Goal: Transaction & Acquisition: Purchase product/service

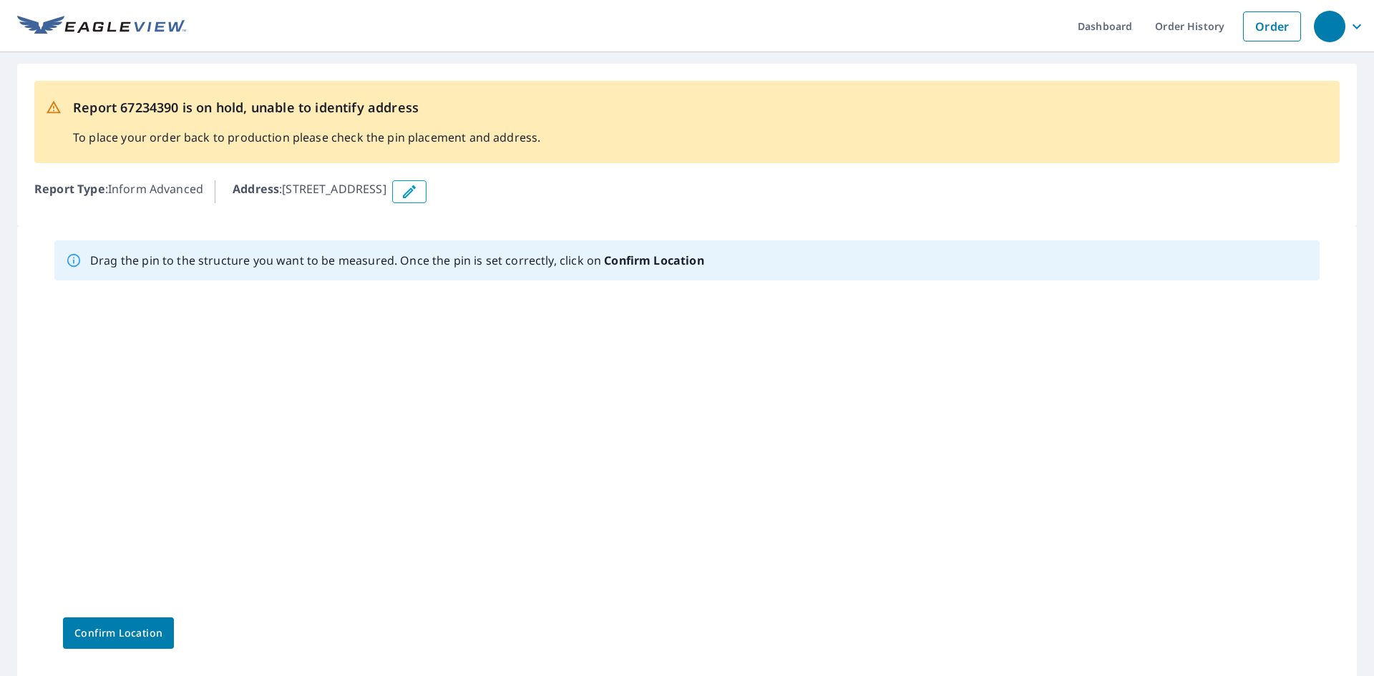
scroll to position [64, 0]
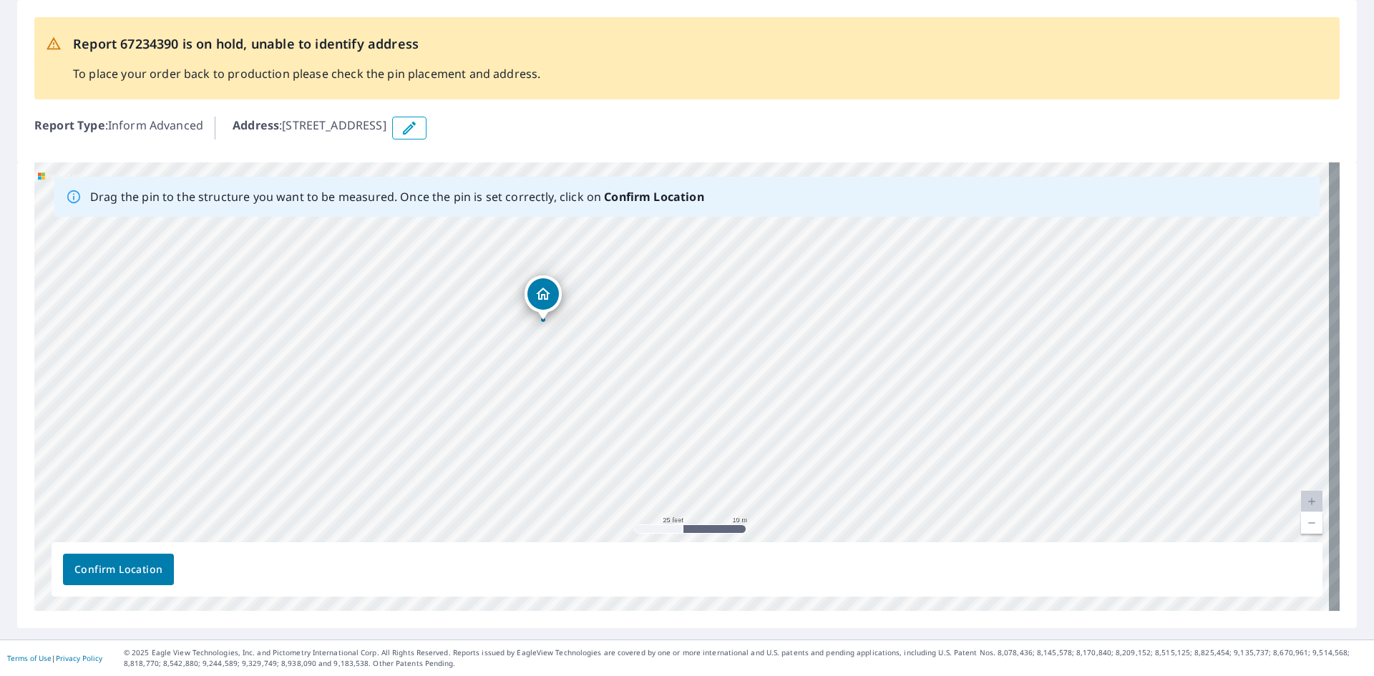
drag, startPoint x: 553, startPoint y: 369, endPoint x: 456, endPoint y: 379, distance: 97.8
click at [456, 379] on div "2210 Grand Ave Grand Lake, CO 80447" at bounding box center [686, 386] width 1305 height 449
drag, startPoint x: 544, startPoint y: 293, endPoint x: 570, endPoint y: 358, distance: 70.0
drag, startPoint x: 706, startPoint y: 436, endPoint x: 673, endPoint y: 436, distance: 32.9
click at [673, 436] on div "2210 Grand Ave Grand Lake, CO 80447" at bounding box center [686, 386] width 1305 height 449
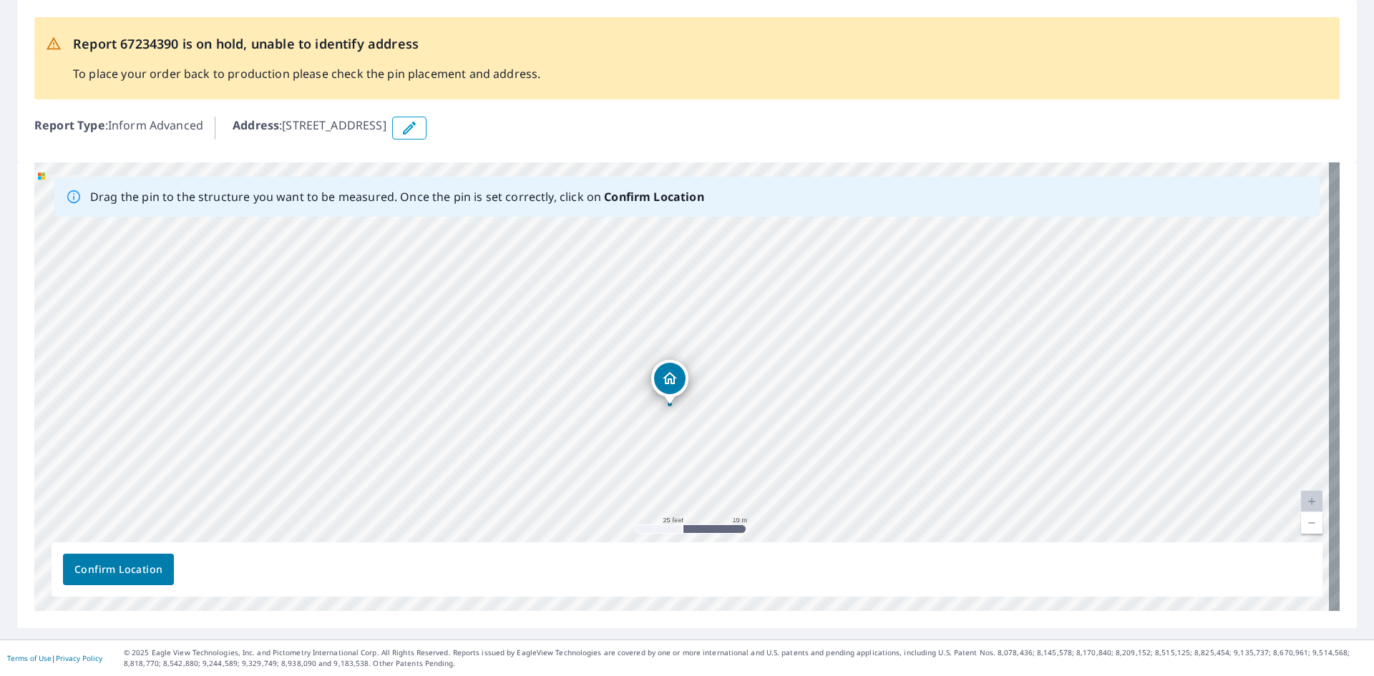
drag, startPoint x: 623, startPoint y: 366, endPoint x: 632, endPoint y: 360, distance: 10.3
drag, startPoint x: 674, startPoint y: 379, endPoint x: 656, endPoint y: 347, distance: 36.2
click at [656, 347] on div "2210 Grand Ave Grand Lake, CO 80447" at bounding box center [686, 386] width 1305 height 449
click at [127, 567] on span "Confirm Location" at bounding box center [118, 570] width 88 height 18
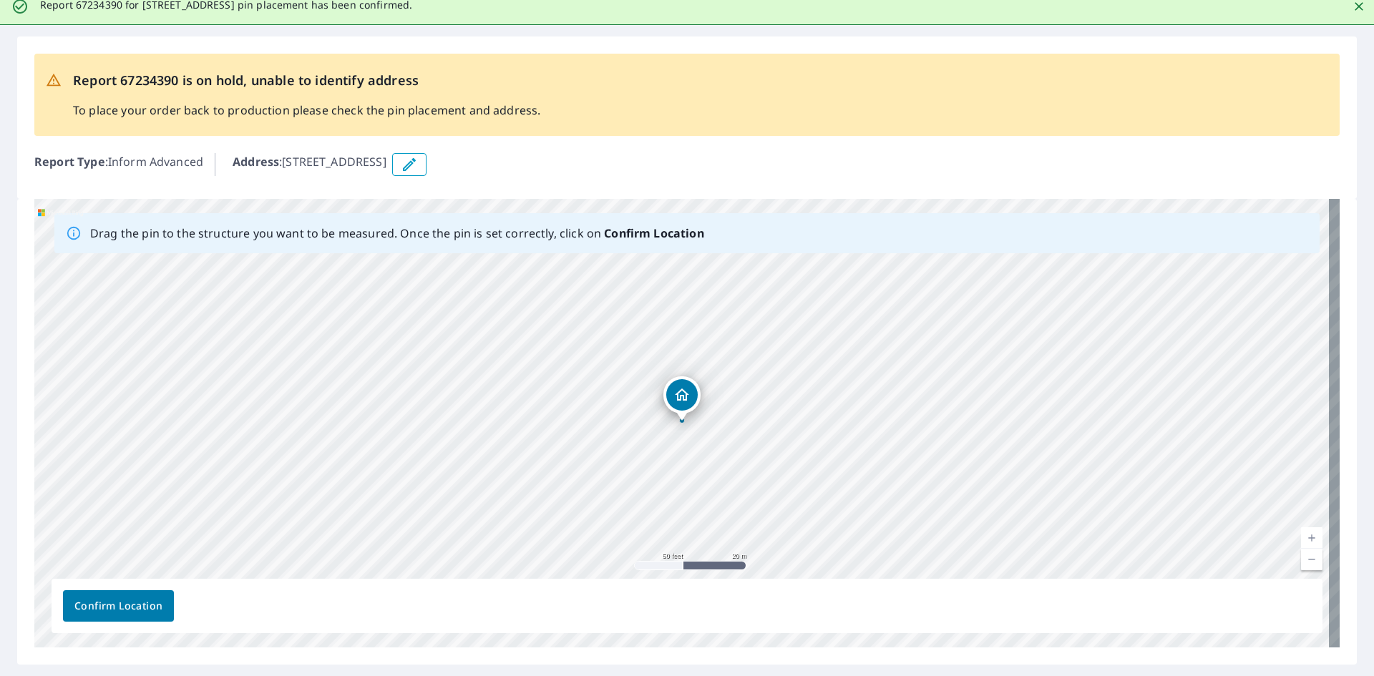
scroll to position [0, 0]
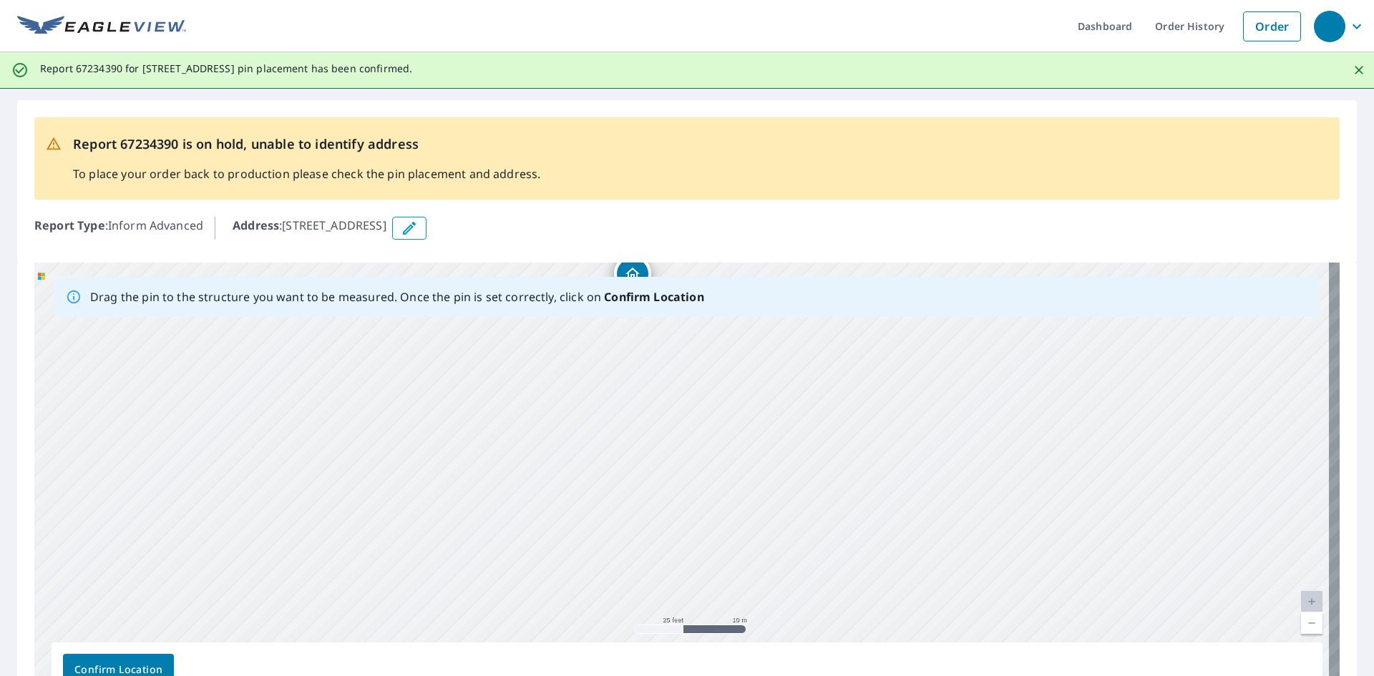
drag, startPoint x: 521, startPoint y: 364, endPoint x: 381, endPoint y: 574, distance: 252.2
click at [381, 574] on div "2210 Grand Ave Grand Lake, CO 80447" at bounding box center [686, 487] width 1305 height 449
drag, startPoint x: 521, startPoint y: 439, endPoint x: 514, endPoint y: 457, distance: 19.9
click at [514, 457] on div "2210 Grand Ave Grand Lake, CO 80447" at bounding box center [686, 487] width 1305 height 449
click at [98, 666] on span "Confirm Location" at bounding box center [118, 670] width 88 height 18
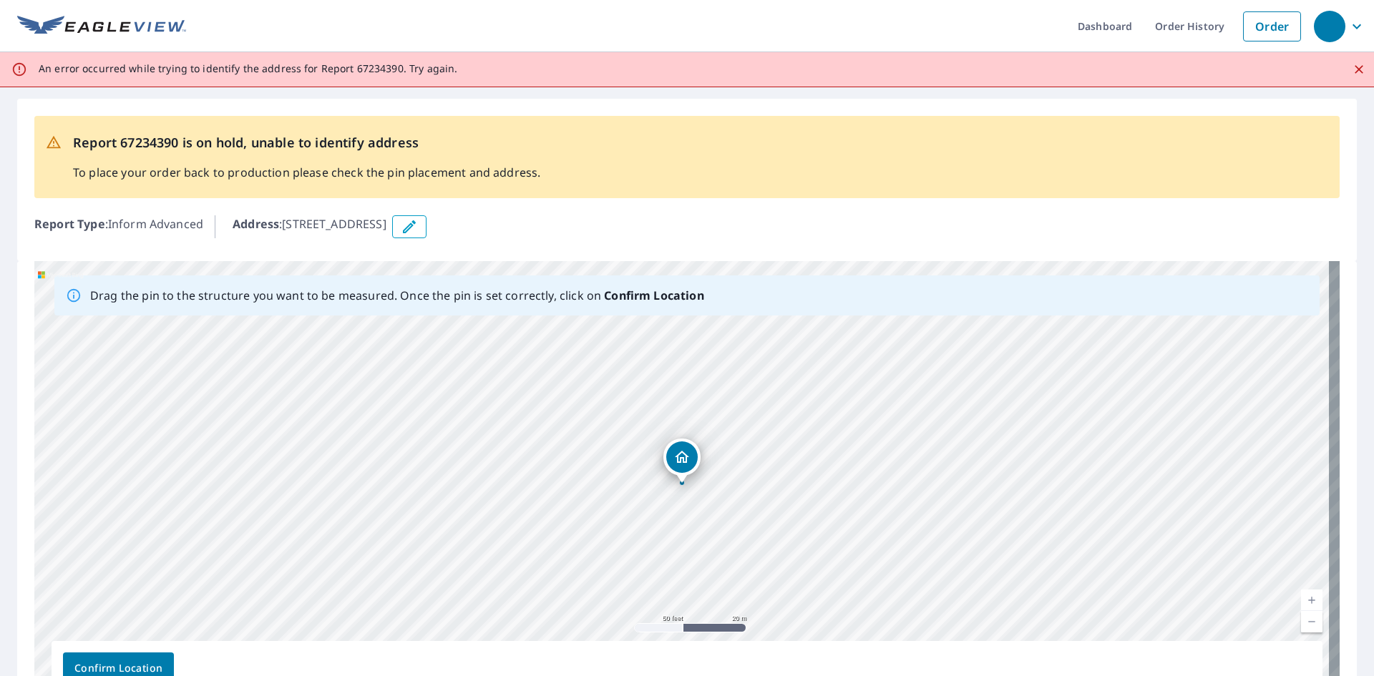
scroll to position [72, 0]
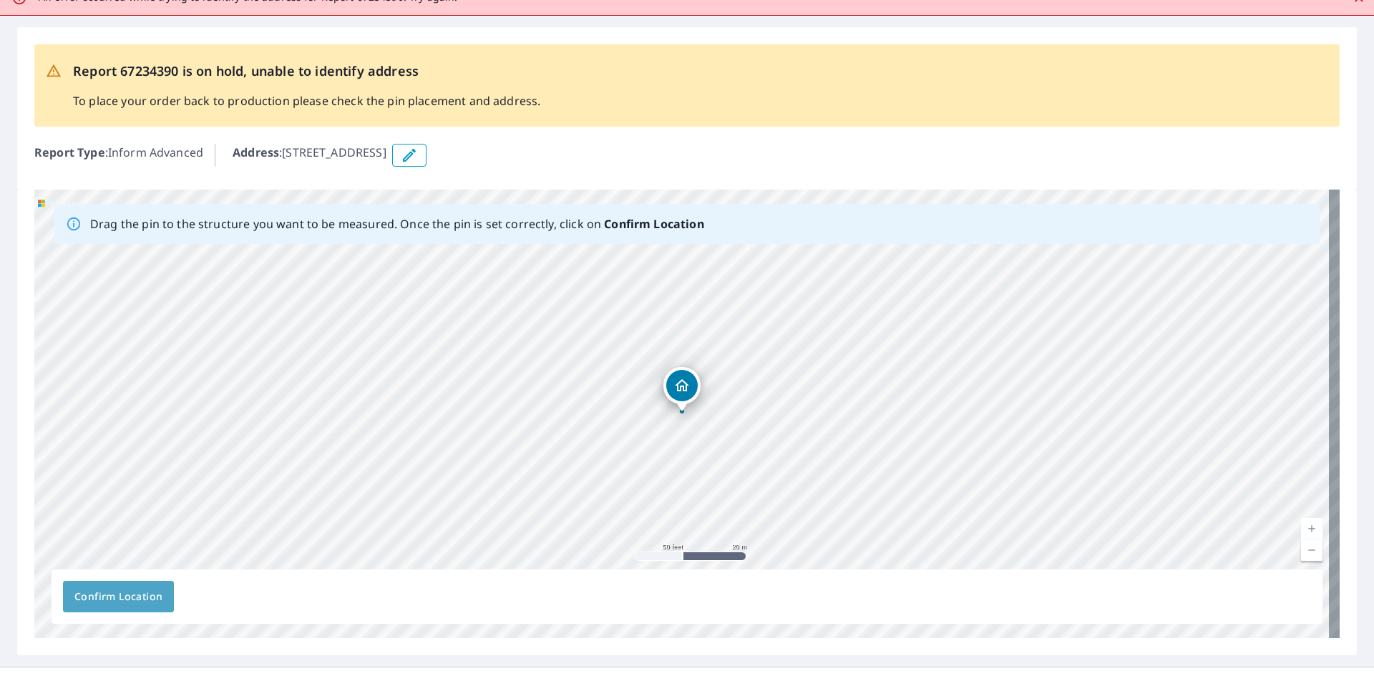
click at [134, 592] on span "Confirm Location" at bounding box center [118, 597] width 88 height 18
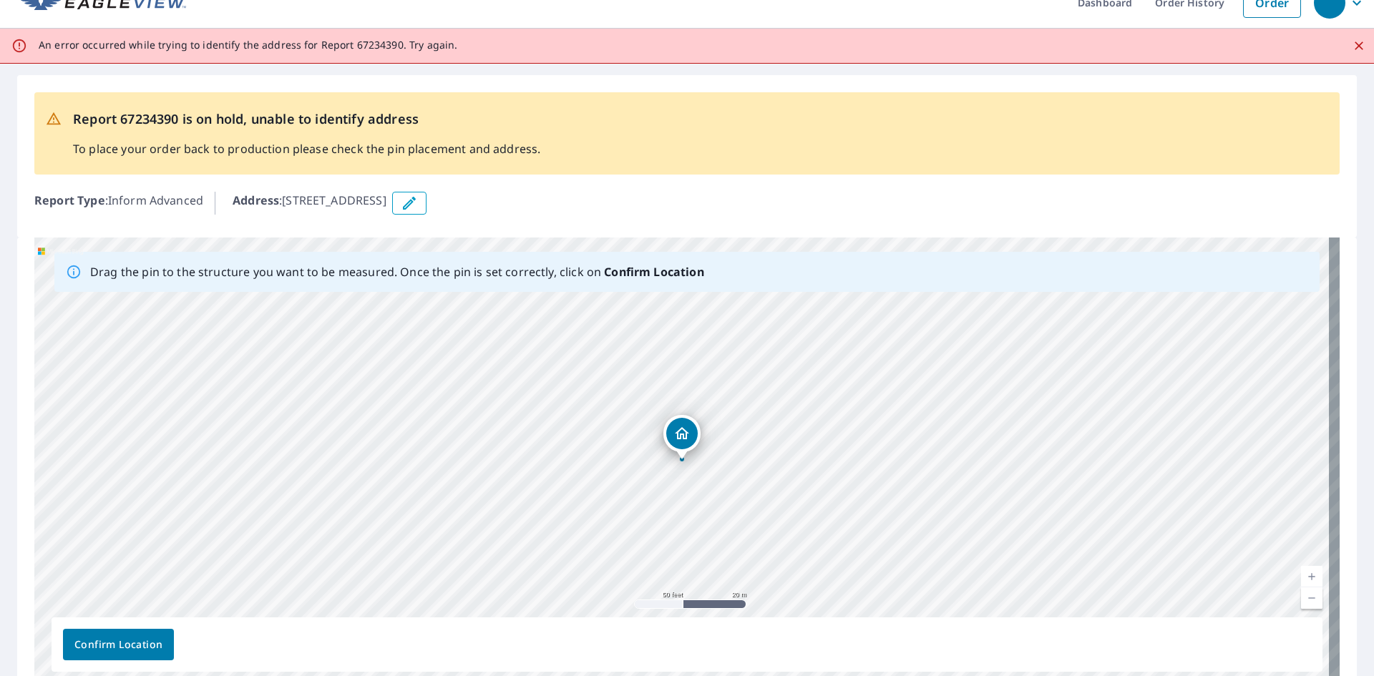
scroll to position [0, 0]
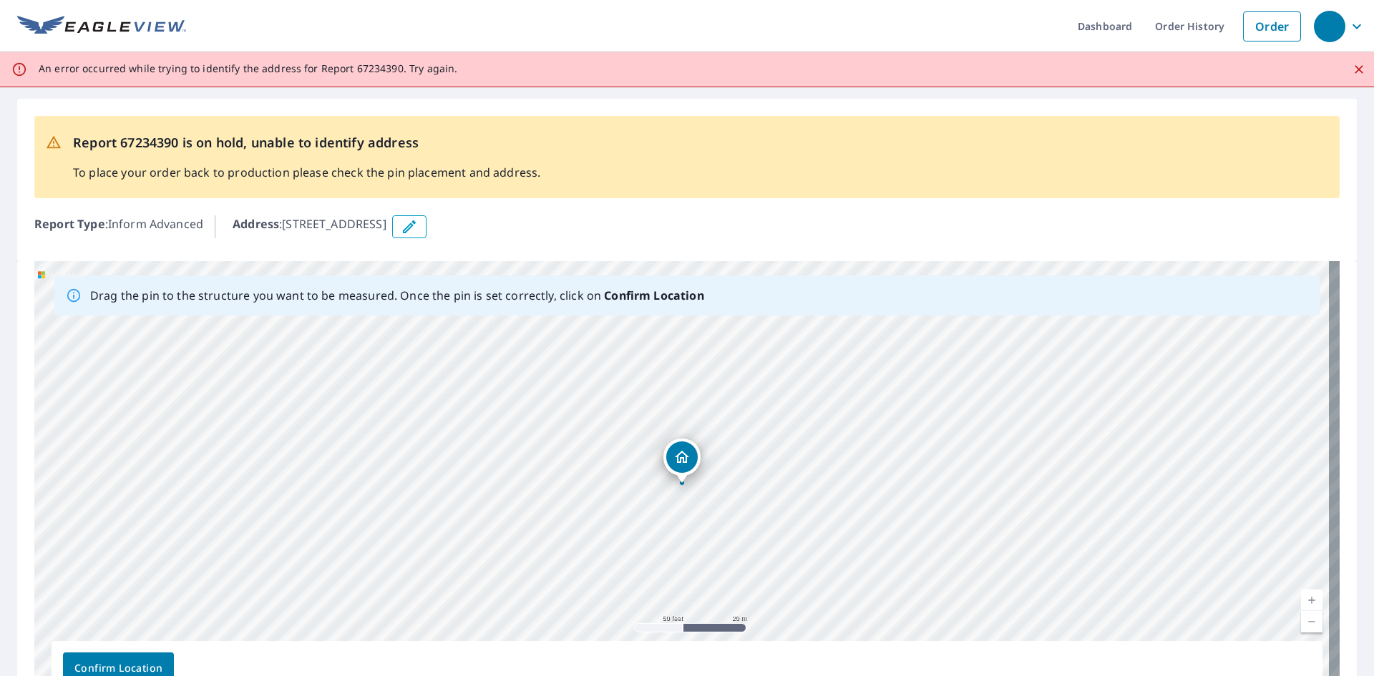
click at [125, 663] on span "Confirm Location" at bounding box center [118, 669] width 88 height 18
click at [137, 661] on span "Confirm Location" at bounding box center [118, 669] width 88 height 18
click at [128, 660] on span "Confirm Location" at bounding box center [118, 669] width 88 height 18
click at [127, 660] on span "Confirm Location" at bounding box center [118, 669] width 88 height 18
click at [127, 661] on div "2210 Grand Ave Grand Lake, CO 80447" at bounding box center [686, 485] width 1305 height 449
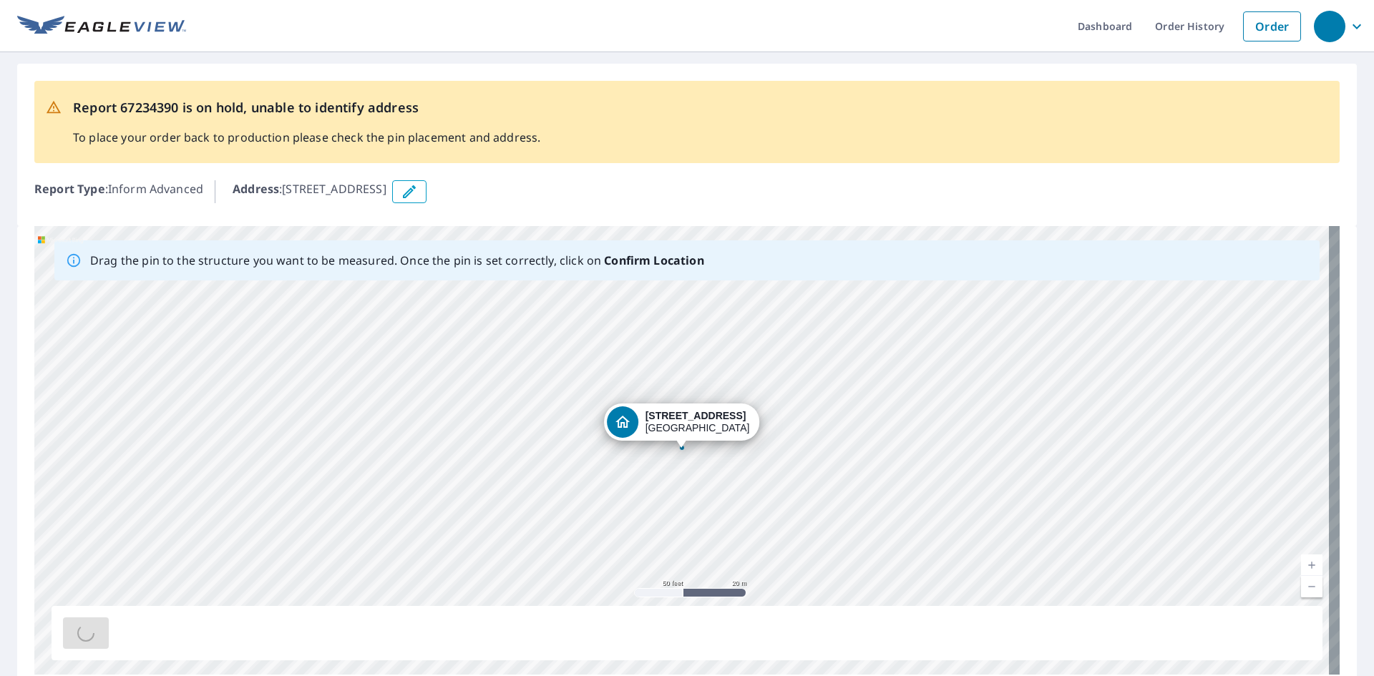
click at [127, 661] on div "2210 Grand Ave Grand Lake, CO 80447" at bounding box center [686, 450] width 1305 height 449
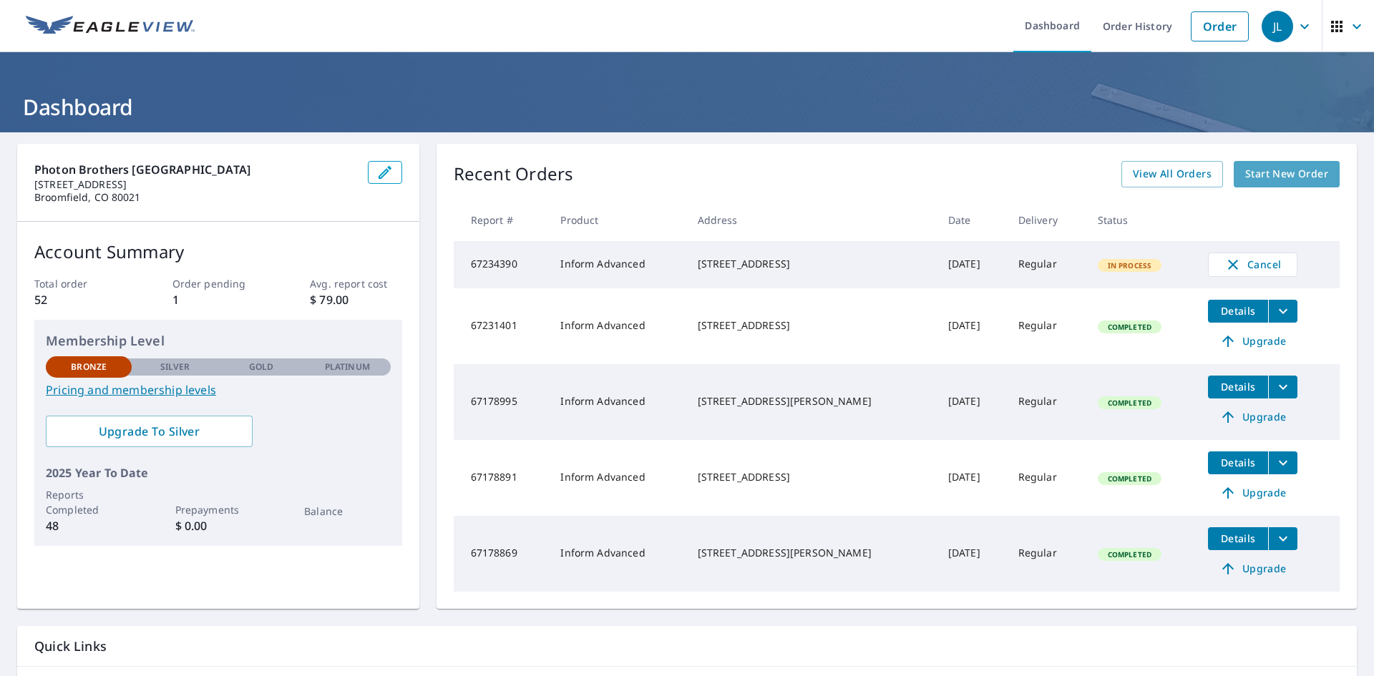
click at [1267, 175] on span "Start New Order" at bounding box center [1286, 174] width 83 height 18
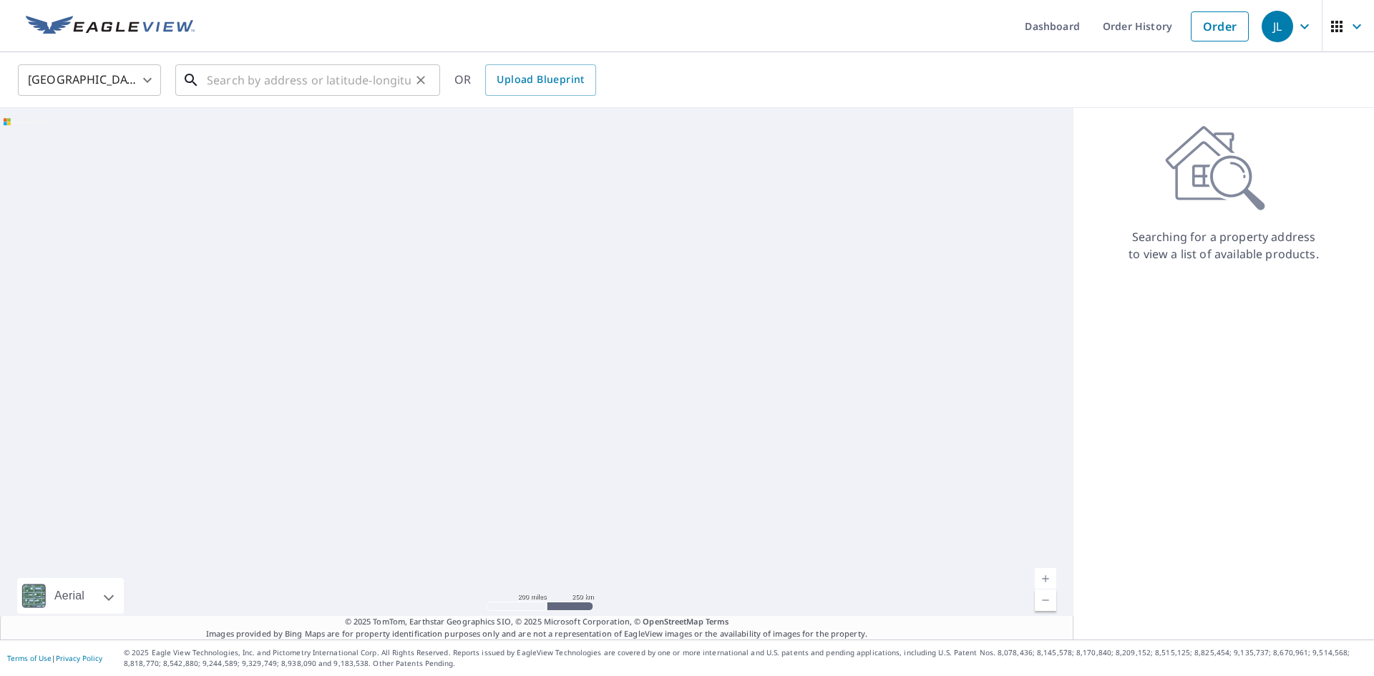
click at [293, 86] on input "text" at bounding box center [309, 80] width 204 height 40
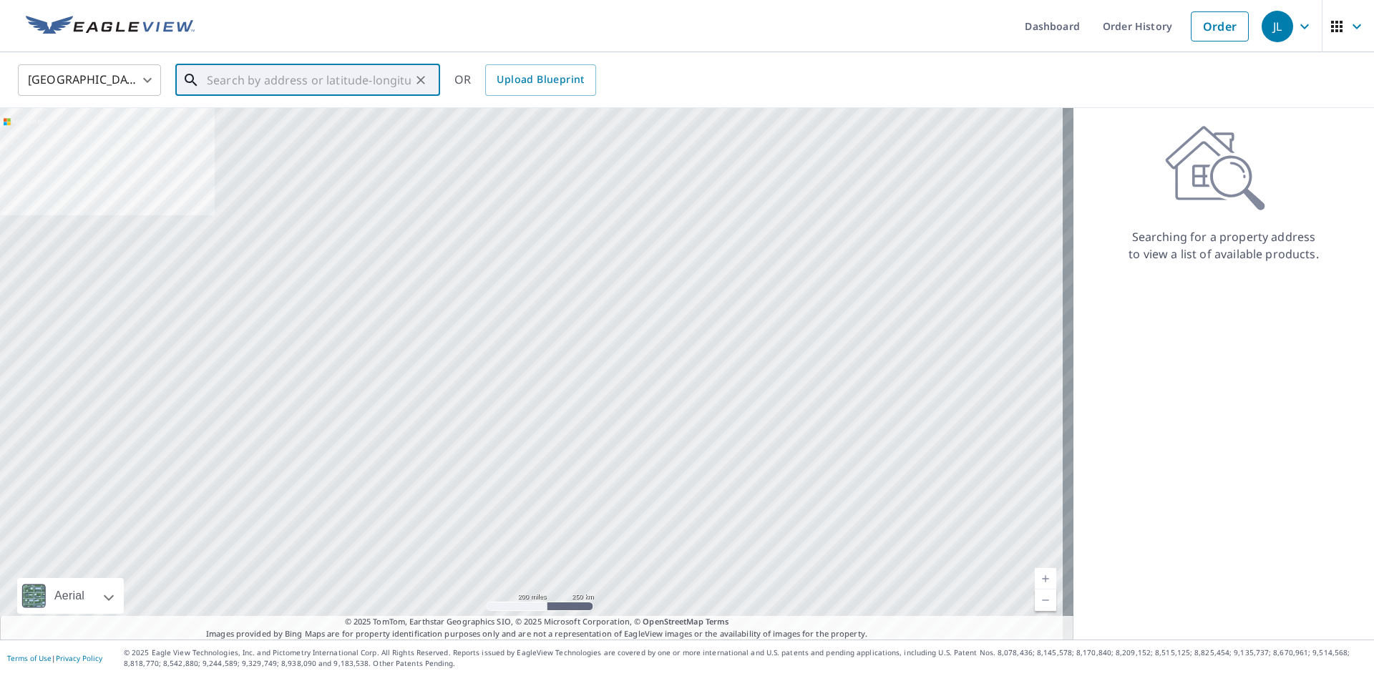
paste input "201 Cobblestone Ct"
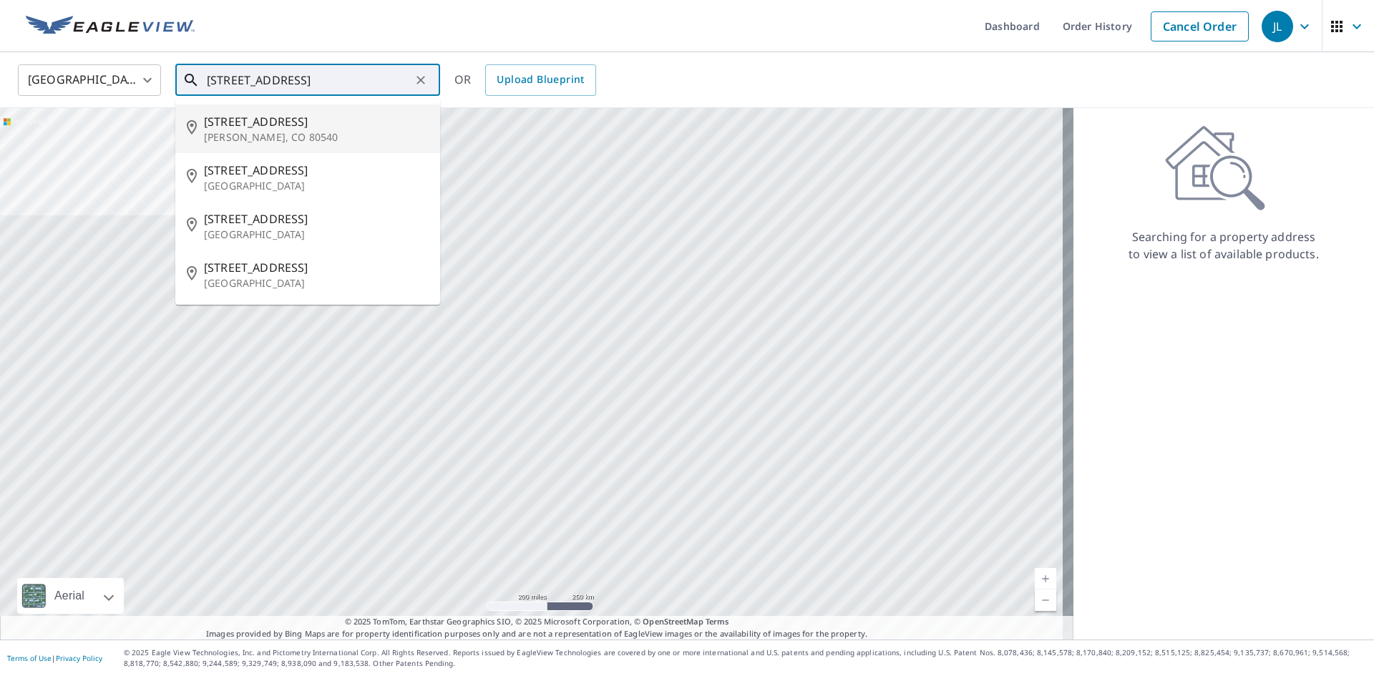
click at [278, 132] on p "Lyons, CO 80540" at bounding box center [316, 137] width 225 height 14
type input "201 Cobblestone Ct Lyons, CO 80540"
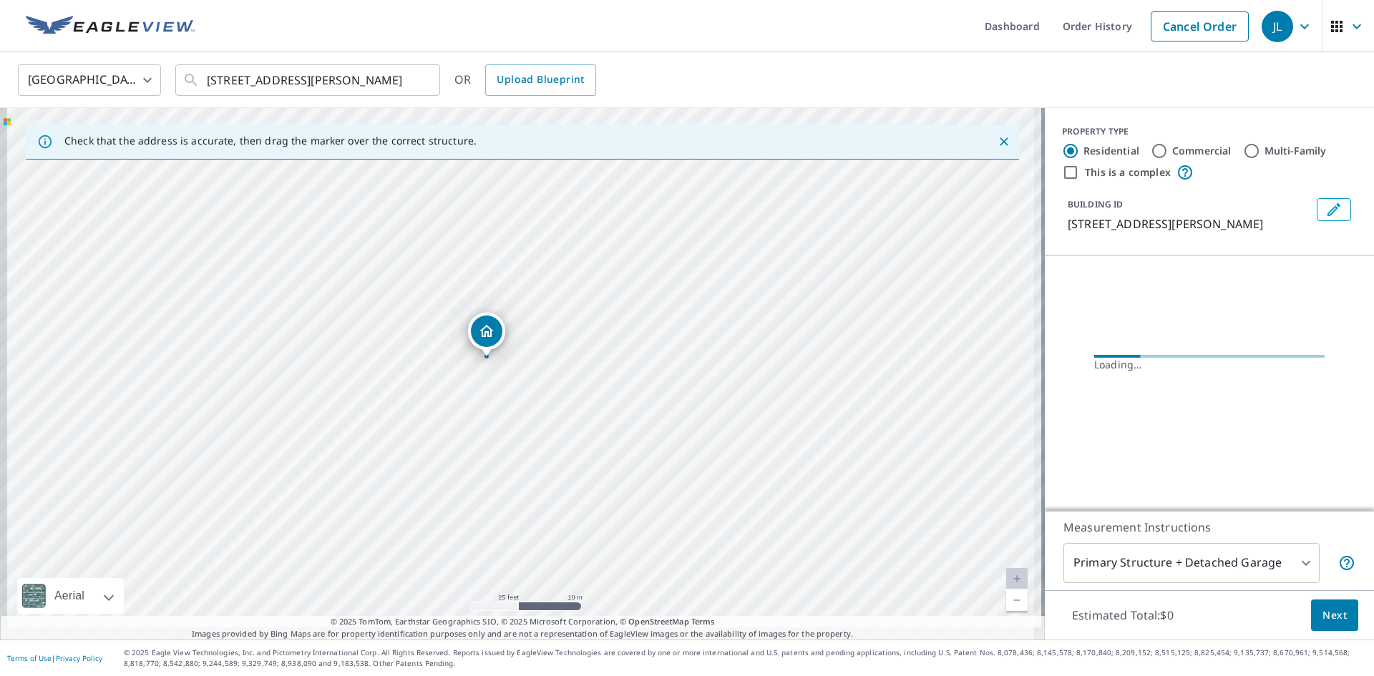
drag, startPoint x: 351, startPoint y: 464, endPoint x: 498, endPoint y: 381, distance: 169.2
click at [498, 381] on div "201 Cobblestone Ct Lyons, CO 80540" at bounding box center [522, 374] width 1045 height 532
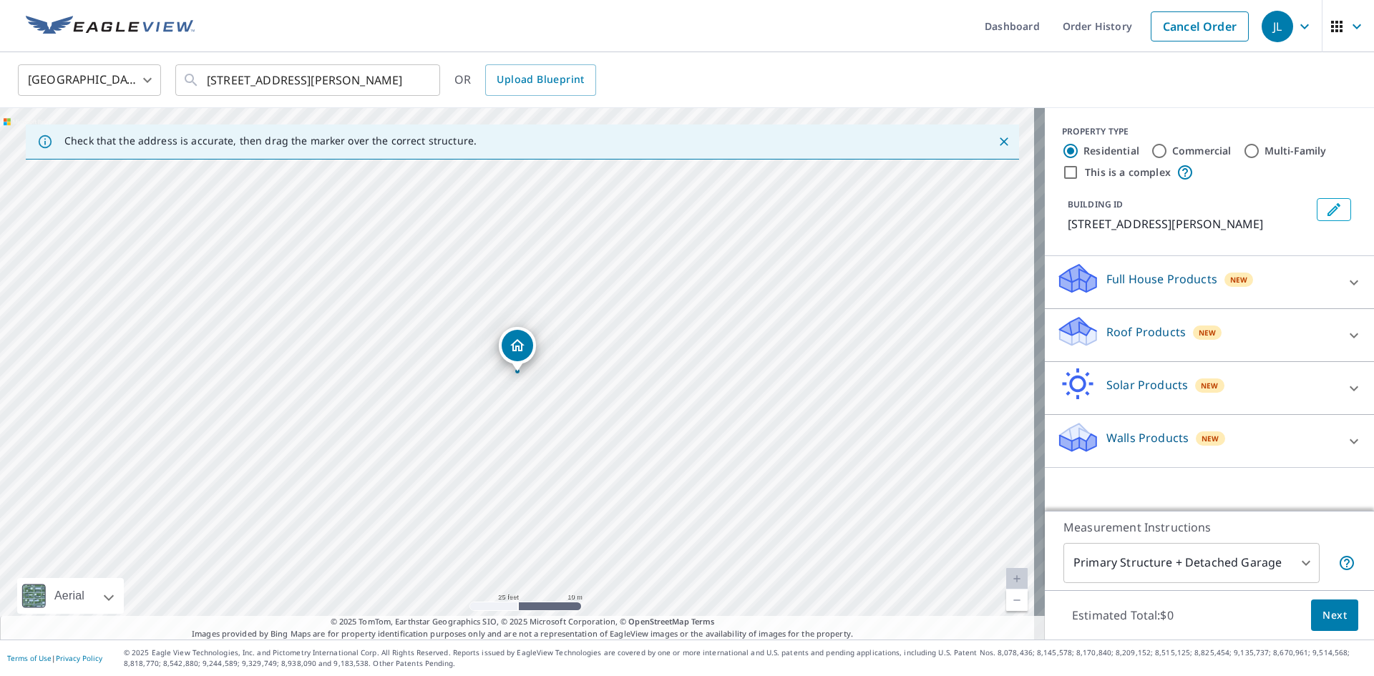
click at [1293, 384] on div "Solar Products New" at bounding box center [1196, 388] width 280 height 41
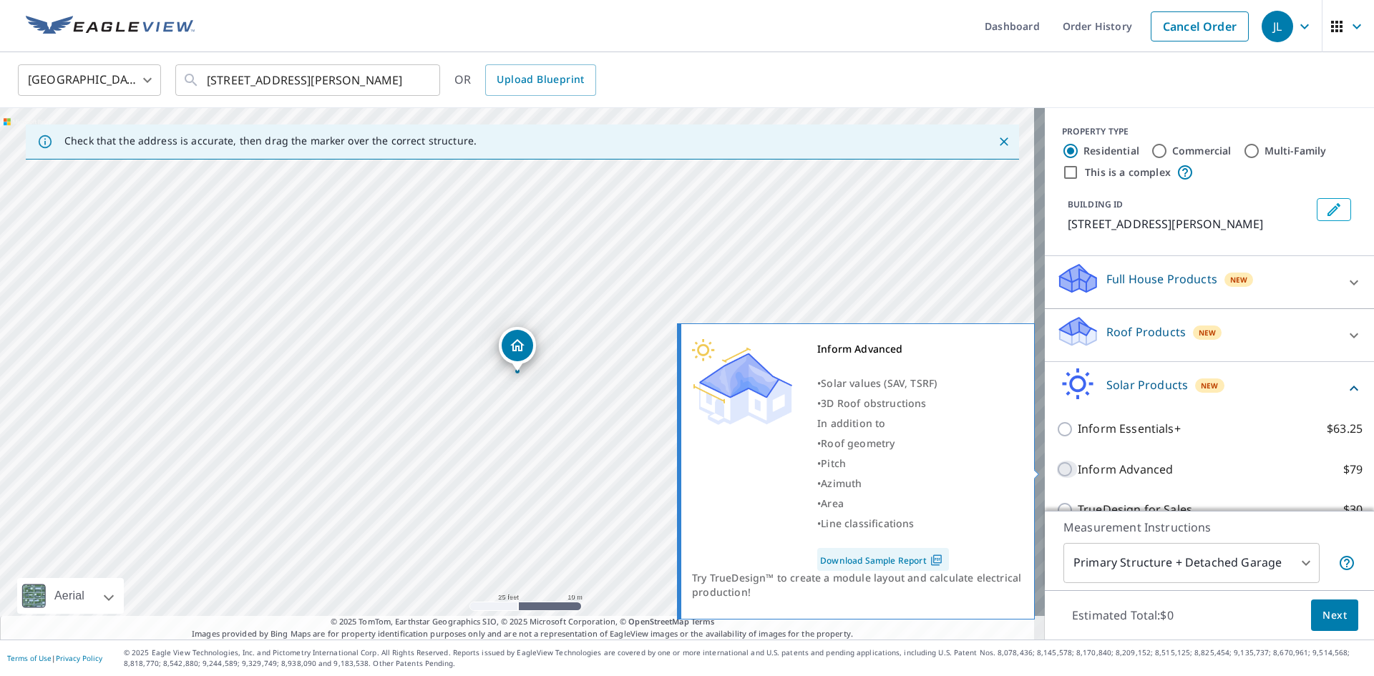
click at [1056, 470] on input "Inform Advanced $79" at bounding box center [1066, 469] width 21 height 17
checkbox input "true"
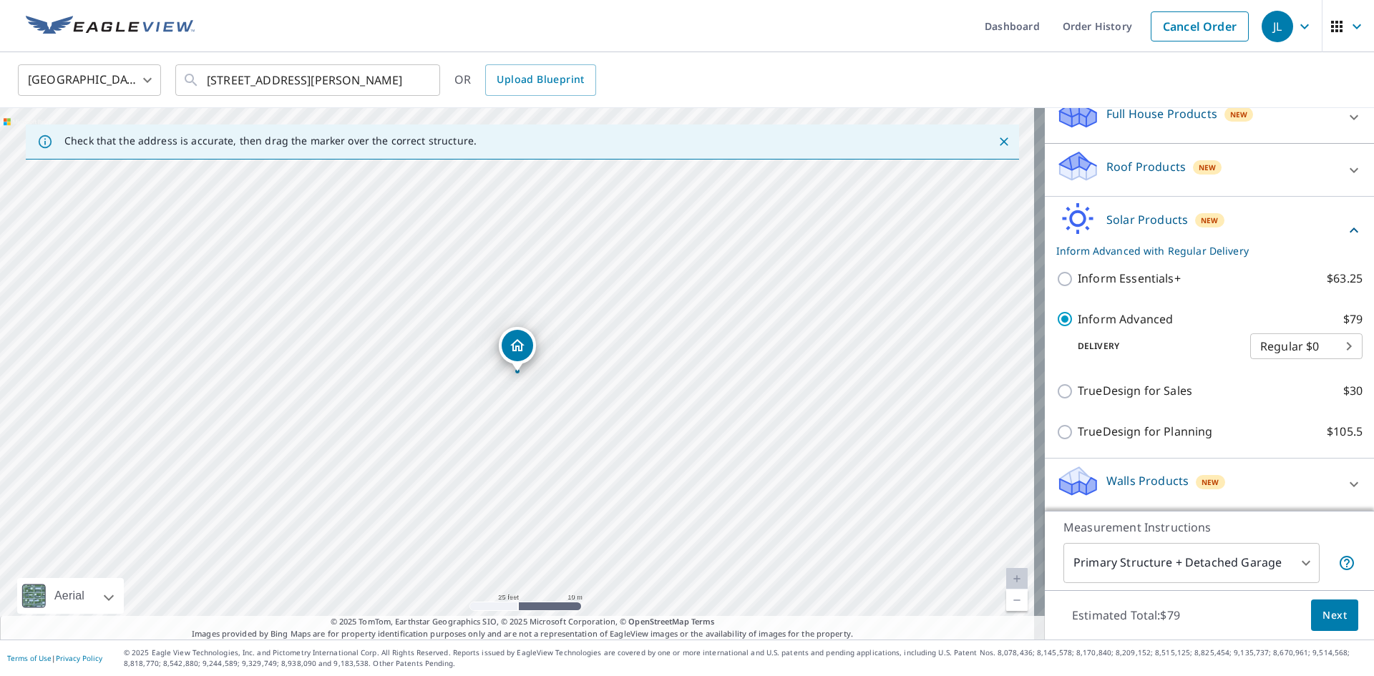
scroll to position [166, 0]
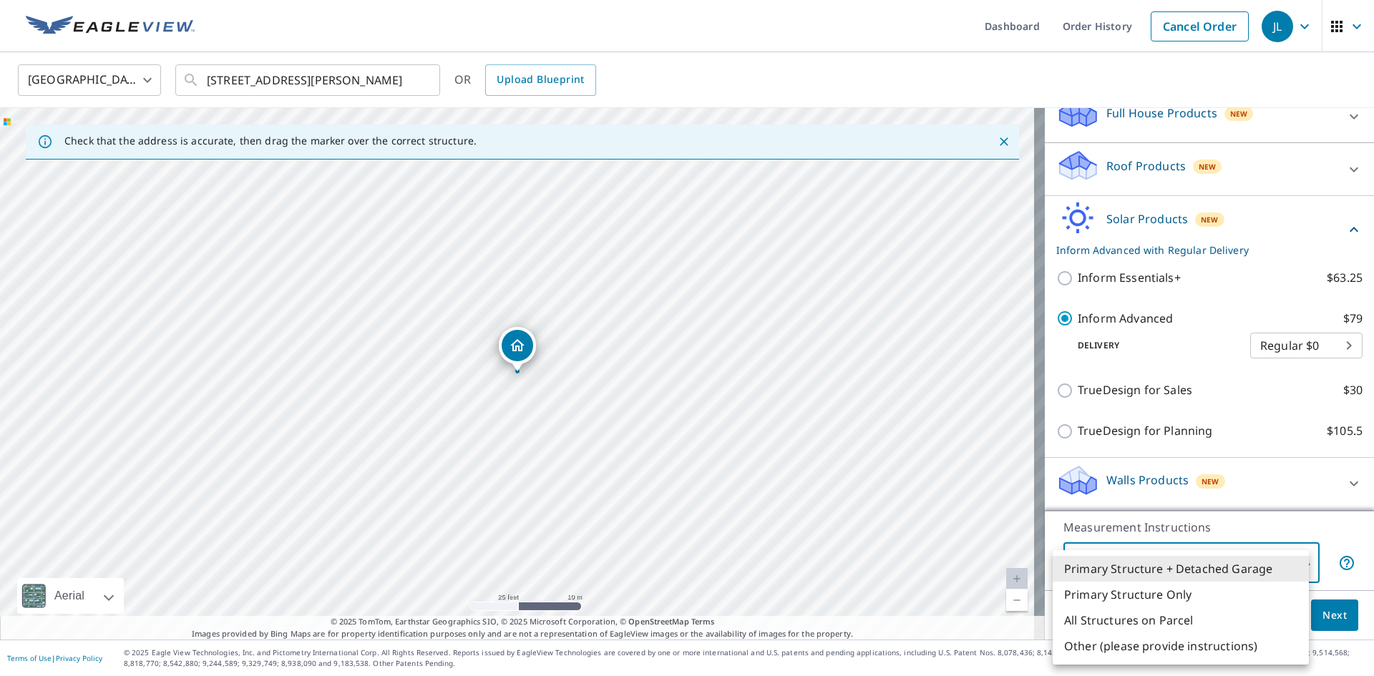
click at [1276, 566] on body "JL JL Dashboard Order History Cancel Order JL United States US ​ 201 Cobbleston…" at bounding box center [687, 338] width 1374 height 676
click at [1157, 624] on li "All Structures on Parcel" at bounding box center [1181, 620] width 256 height 26
type input "3"
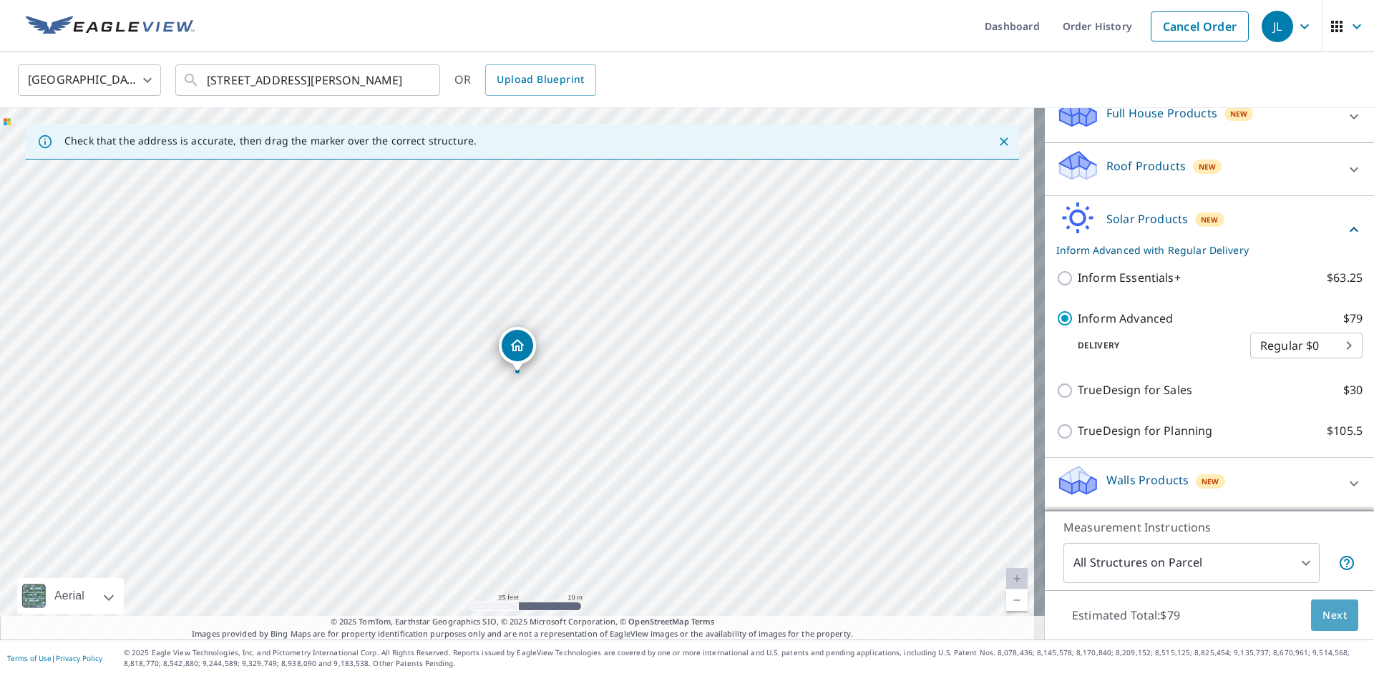
click at [1334, 617] on span "Next" at bounding box center [1334, 616] width 24 height 18
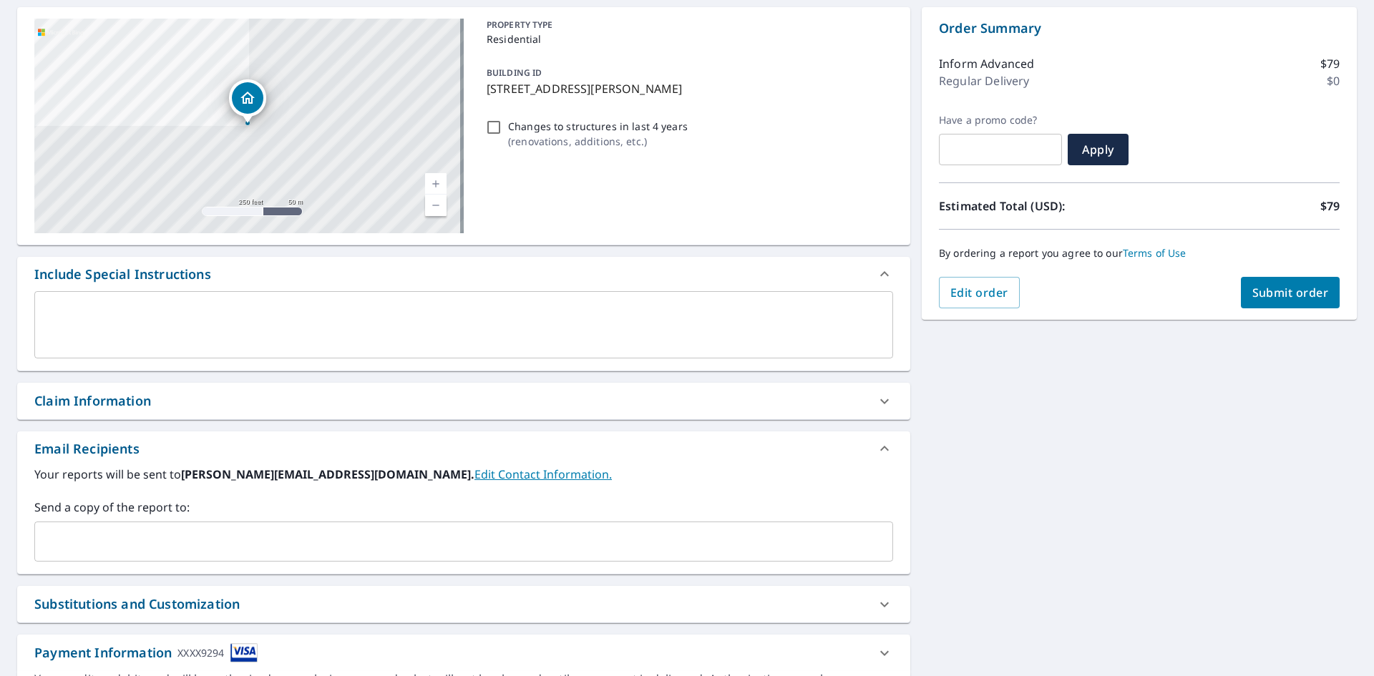
scroll to position [143, 0]
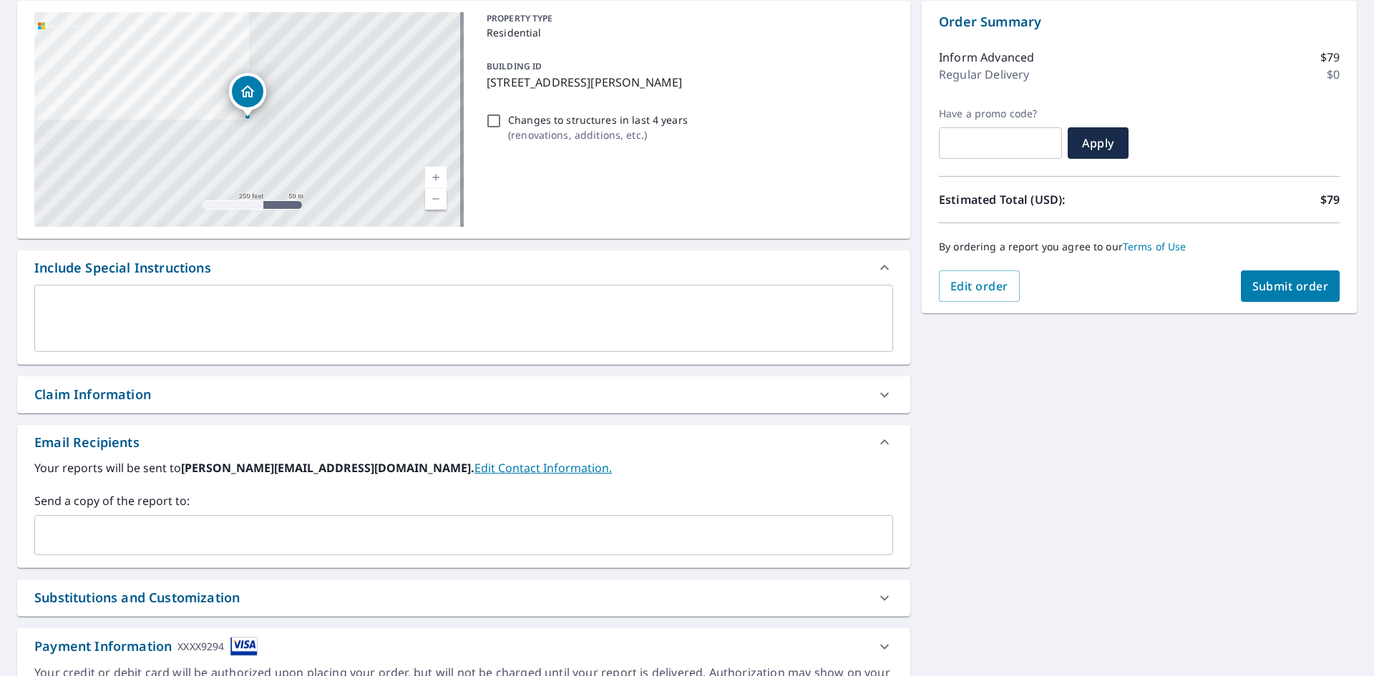
click at [190, 529] on input "text" at bounding box center [453, 535] width 824 height 27
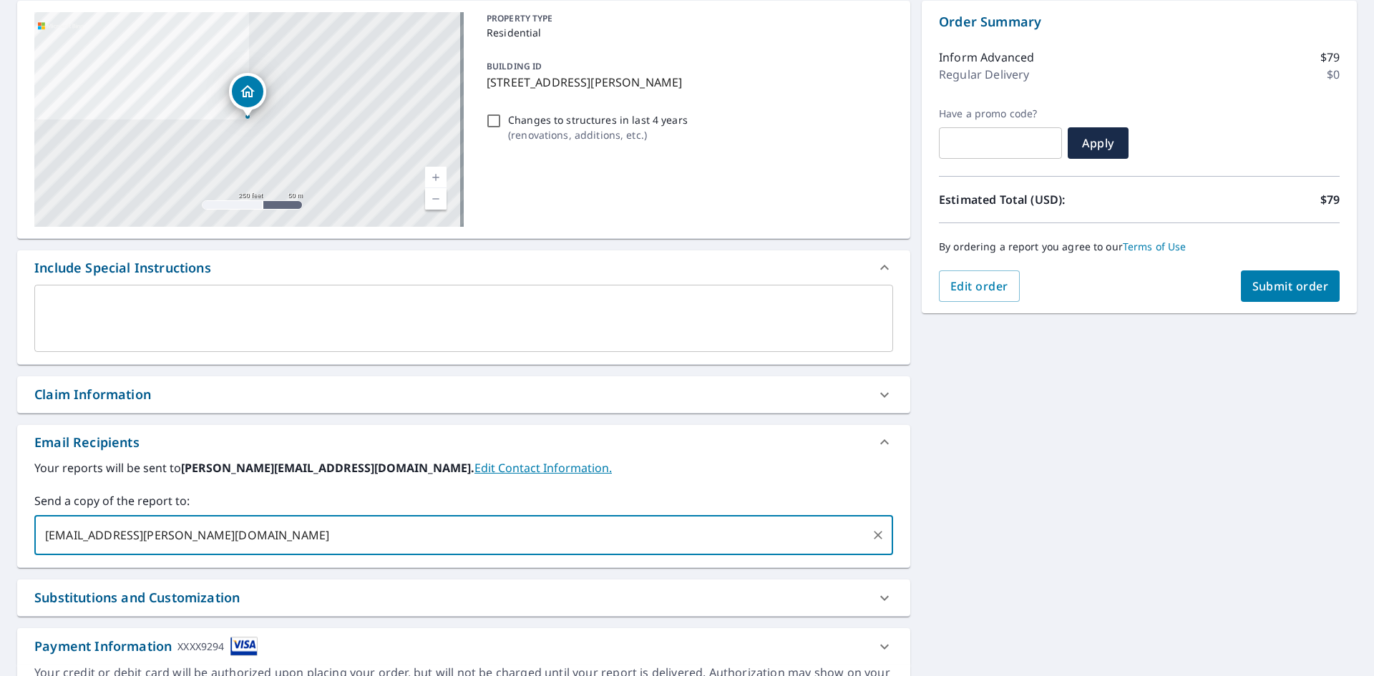
type input "zach.rosen@photonbrothers.com"
click at [569, 498] on label "Send a copy of the report to:" at bounding box center [463, 500] width 859 height 17
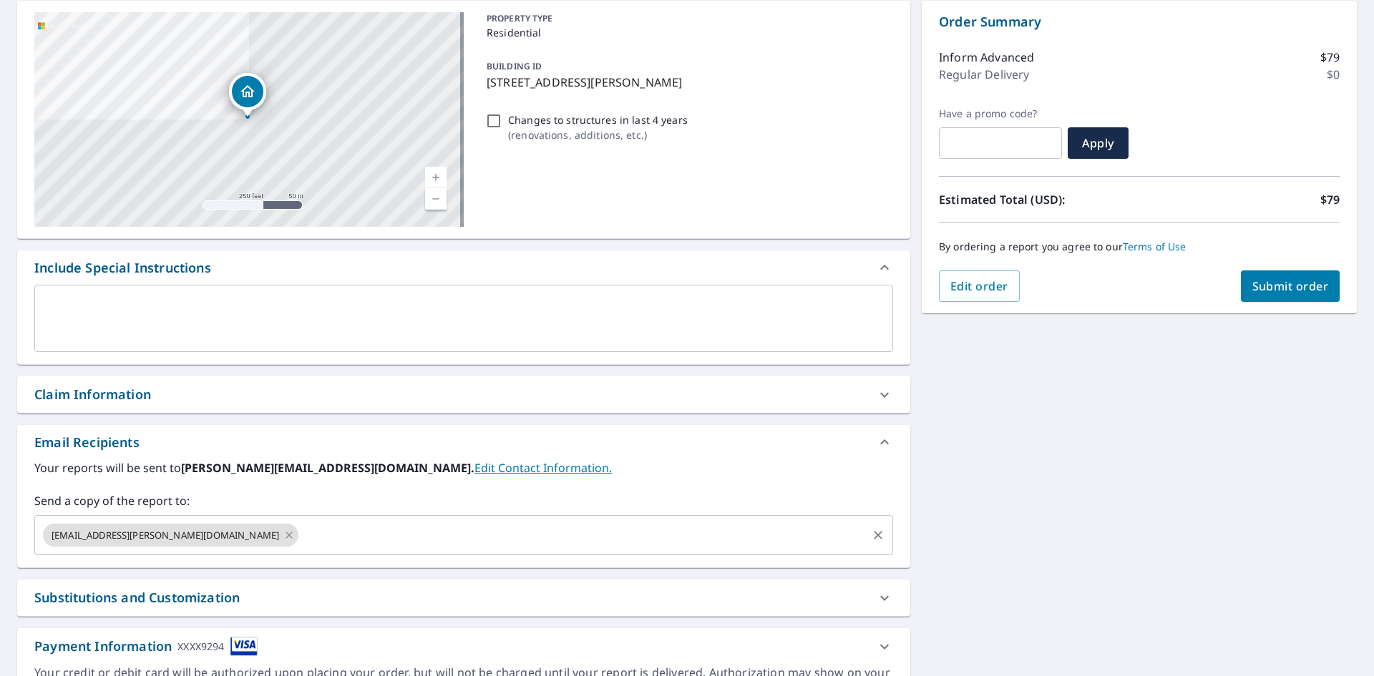
click at [334, 540] on input "text" at bounding box center [583, 535] width 565 height 27
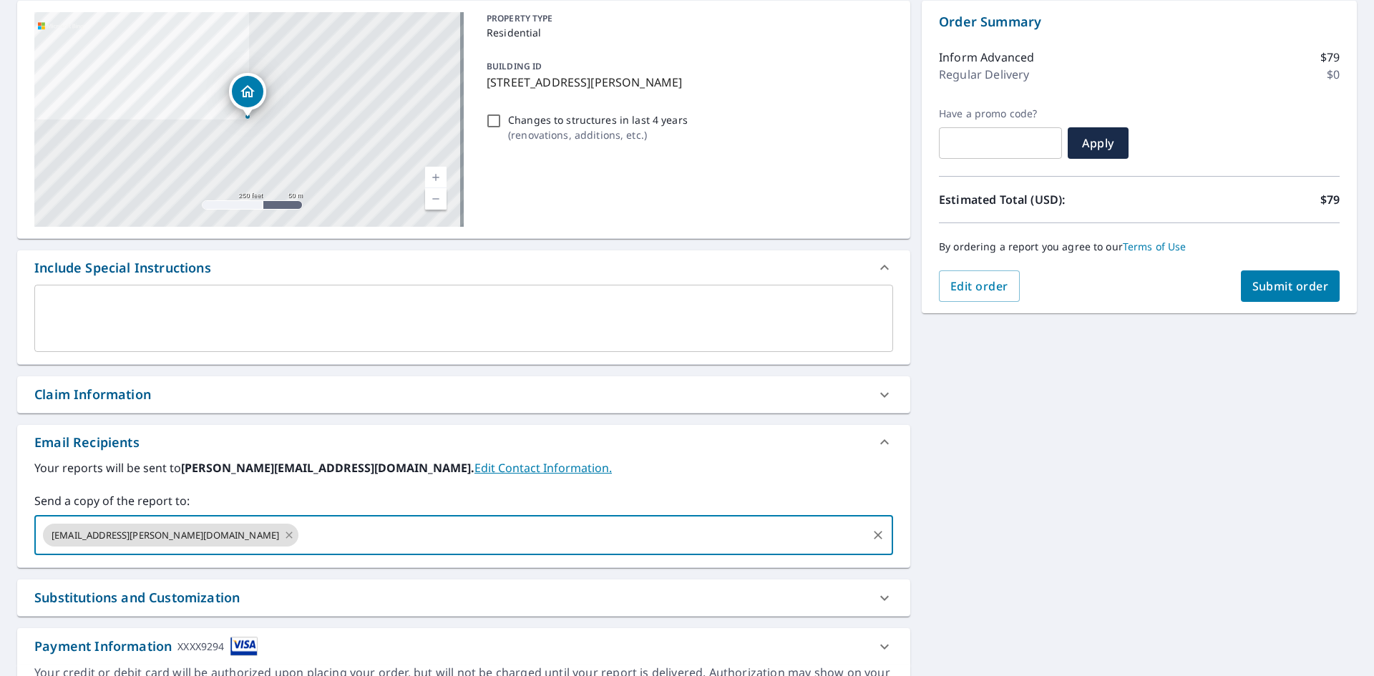
click at [283, 535] on icon at bounding box center [288, 535] width 11 height 16
click at [199, 534] on input "text" at bounding box center [453, 535] width 824 height 27
type input "zach.rosen@photonbrothers.com"
click at [560, 492] on label "Send a copy of the report to:" at bounding box center [463, 500] width 859 height 17
click at [301, 540] on input "text" at bounding box center [583, 535] width 565 height 27
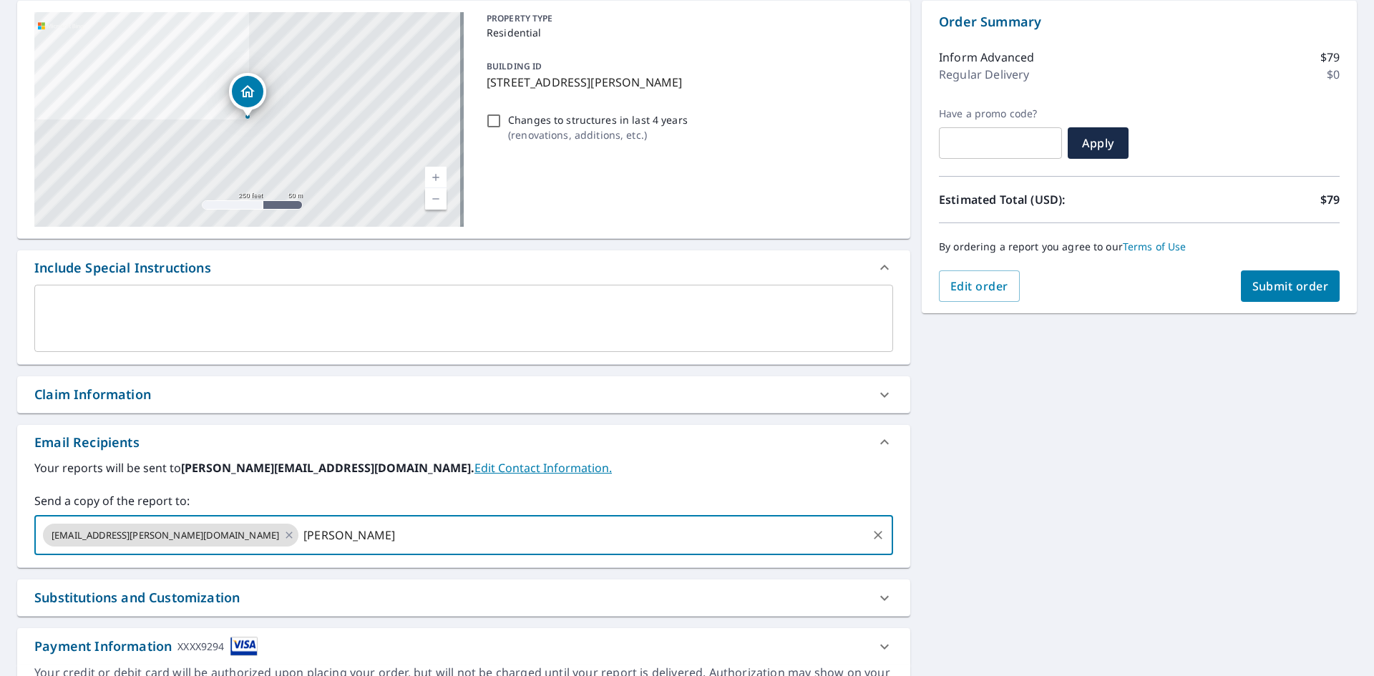
type input "Joe@photonbrothers.com"
drag, startPoint x: 329, startPoint y: 532, endPoint x: 219, endPoint y: 532, distance: 110.2
click at [219, 532] on div "zach.rosen@photonbrothers.com Joe@photonbrothers.com ​" at bounding box center [463, 535] width 859 height 40
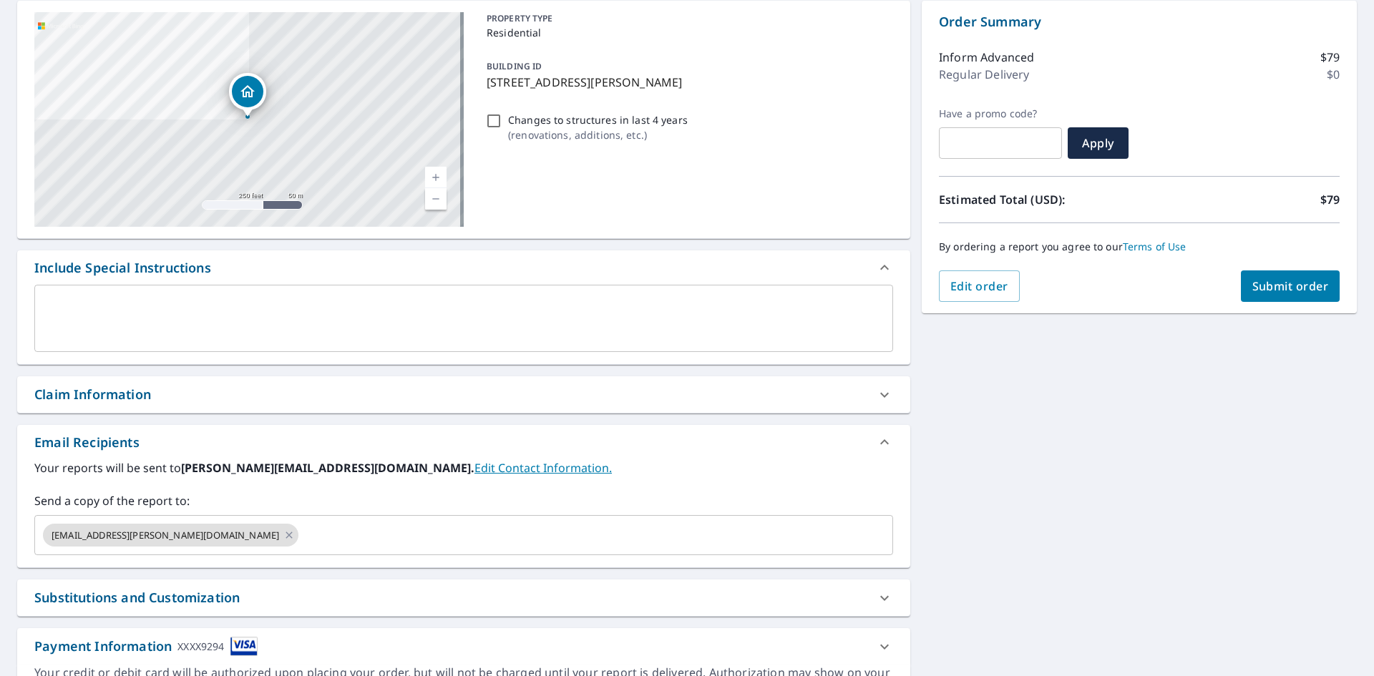
click at [696, 500] on label "Send a copy of the report to:" at bounding box center [463, 500] width 859 height 17
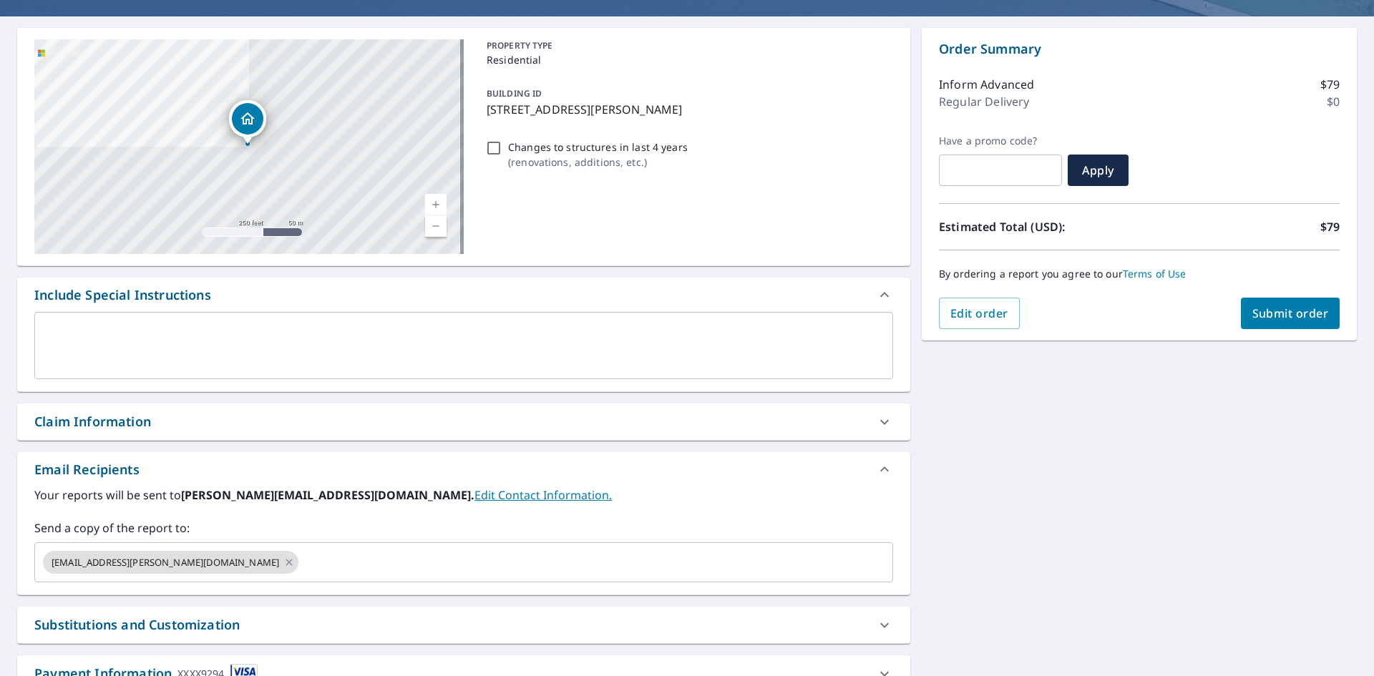
scroll to position [82, 0]
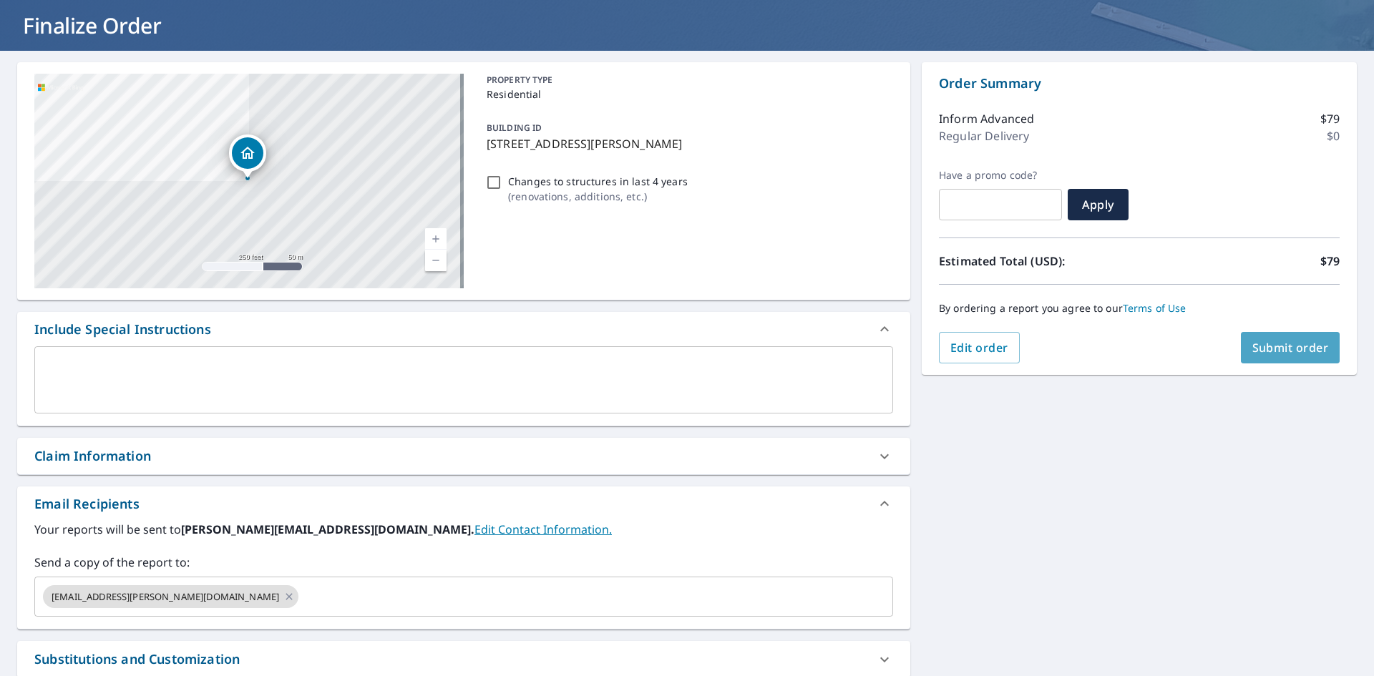
click at [1274, 351] on span "Submit order" at bounding box center [1290, 348] width 77 height 16
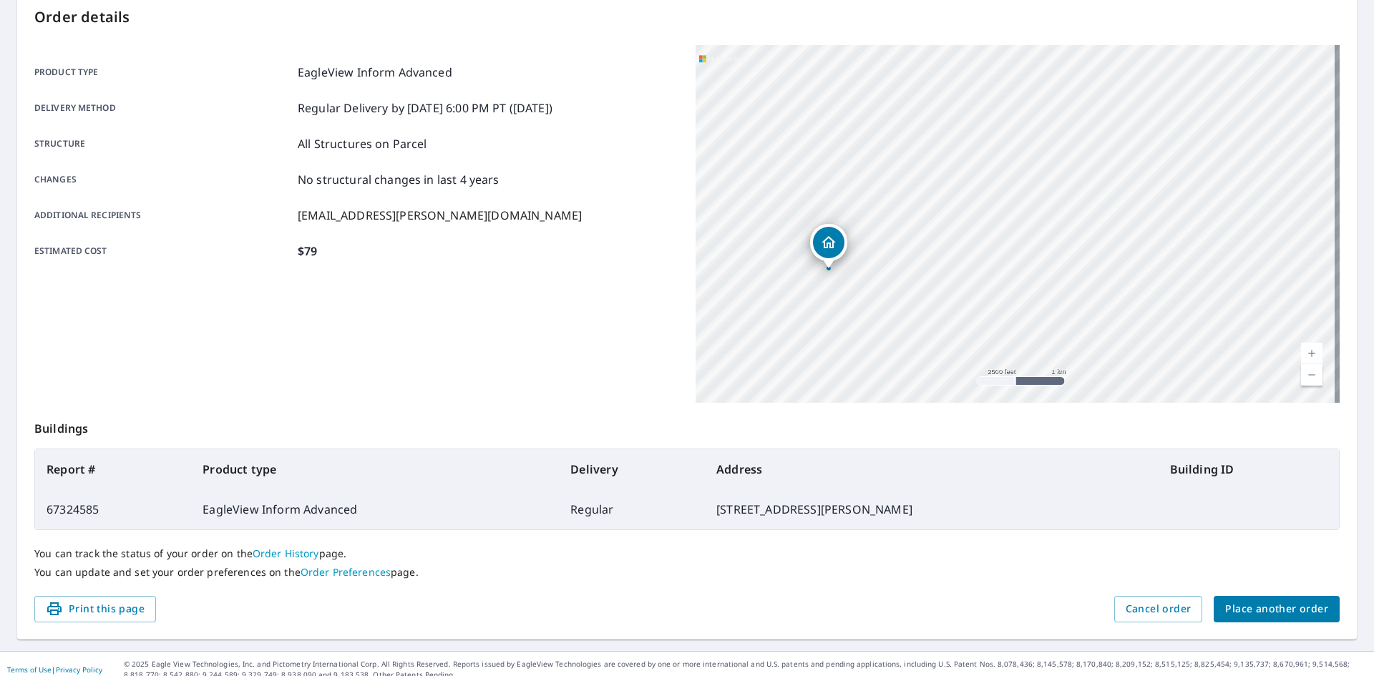
scroll to position [166, 0]
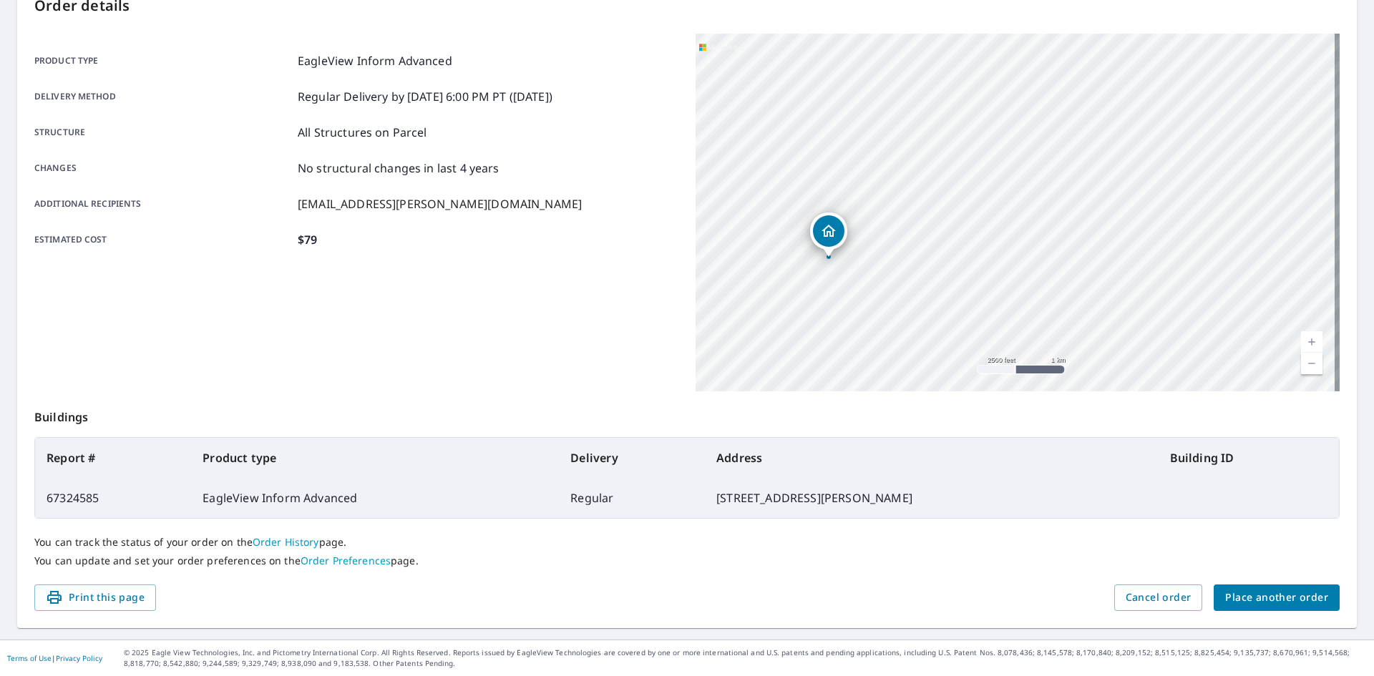
click at [1246, 602] on span "Place another order" at bounding box center [1276, 598] width 103 height 18
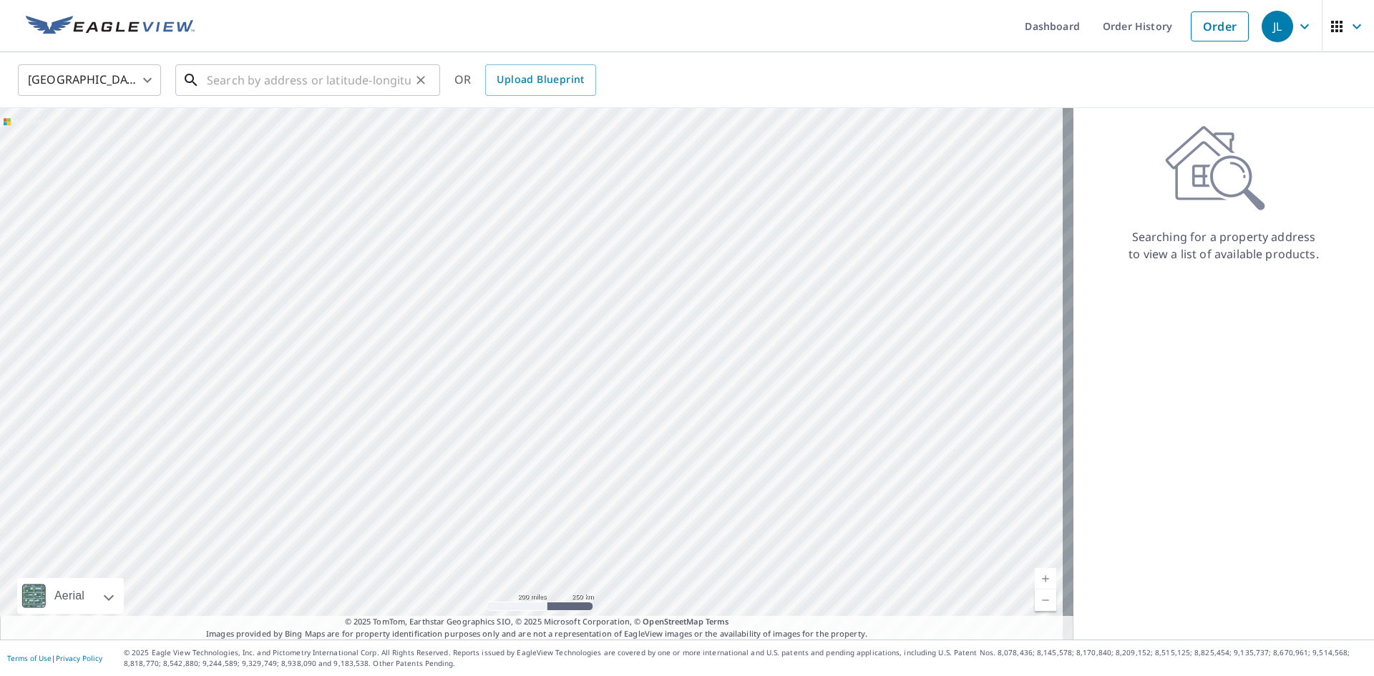
click at [325, 82] on input "text" at bounding box center [309, 80] width 204 height 40
paste input "345 Fox Ct"
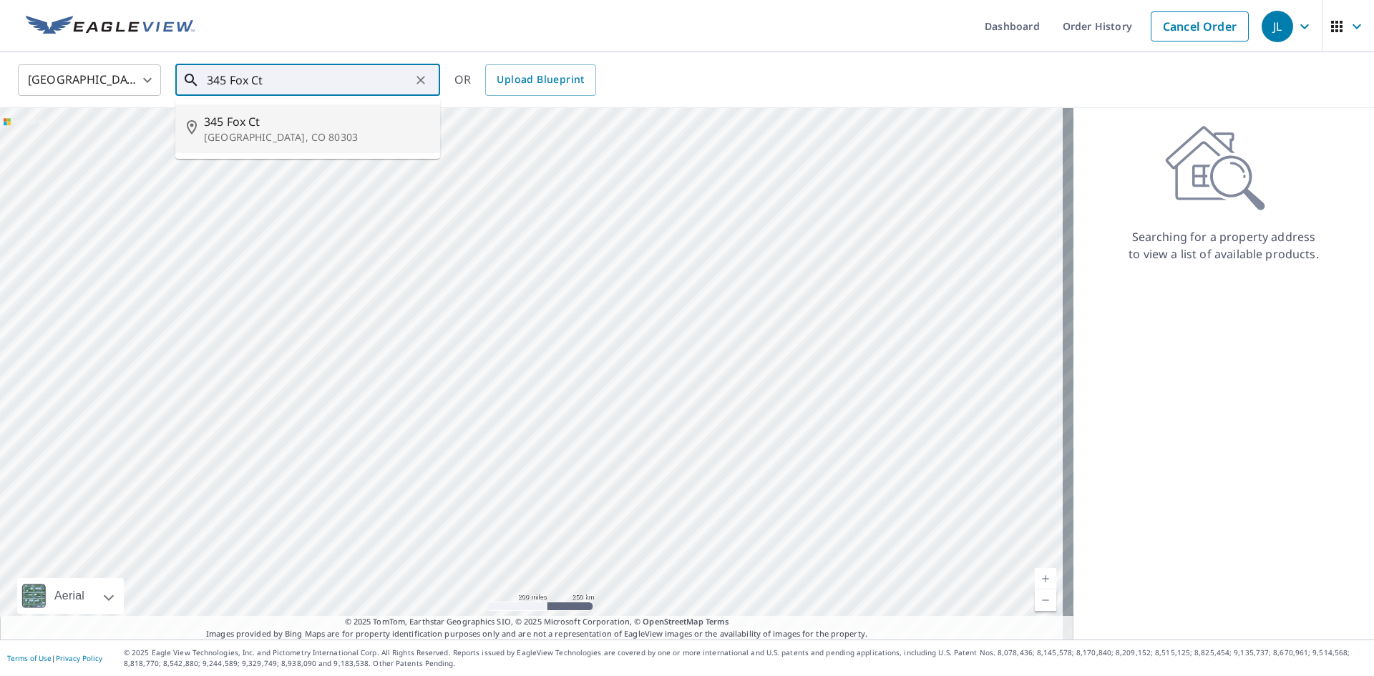
click at [259, 118] on span "345 Fox Ct" at bounding box center [316, 121] width 225 height 17
type input "345 Fox Ct Boulder, CO 80303"
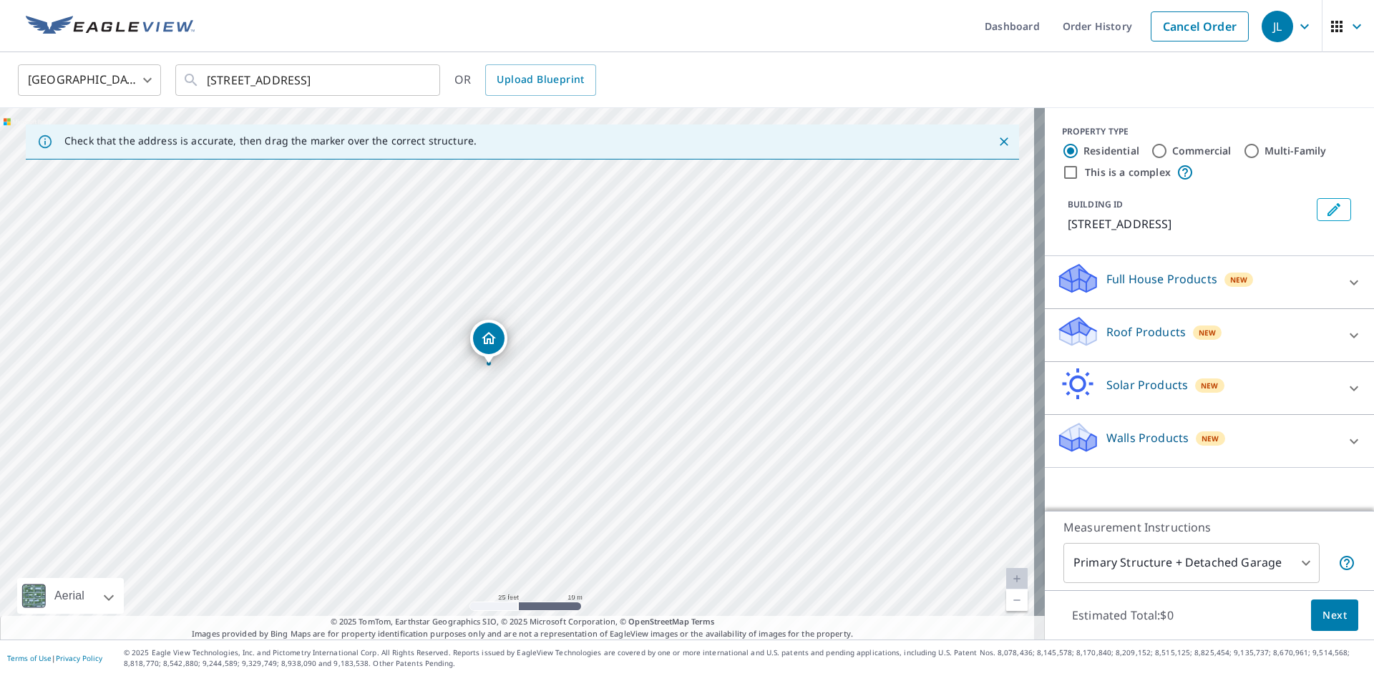
click at [1181, 394] on div "Solar Products New" at bounding box center [1196, 388] width 280 height 41
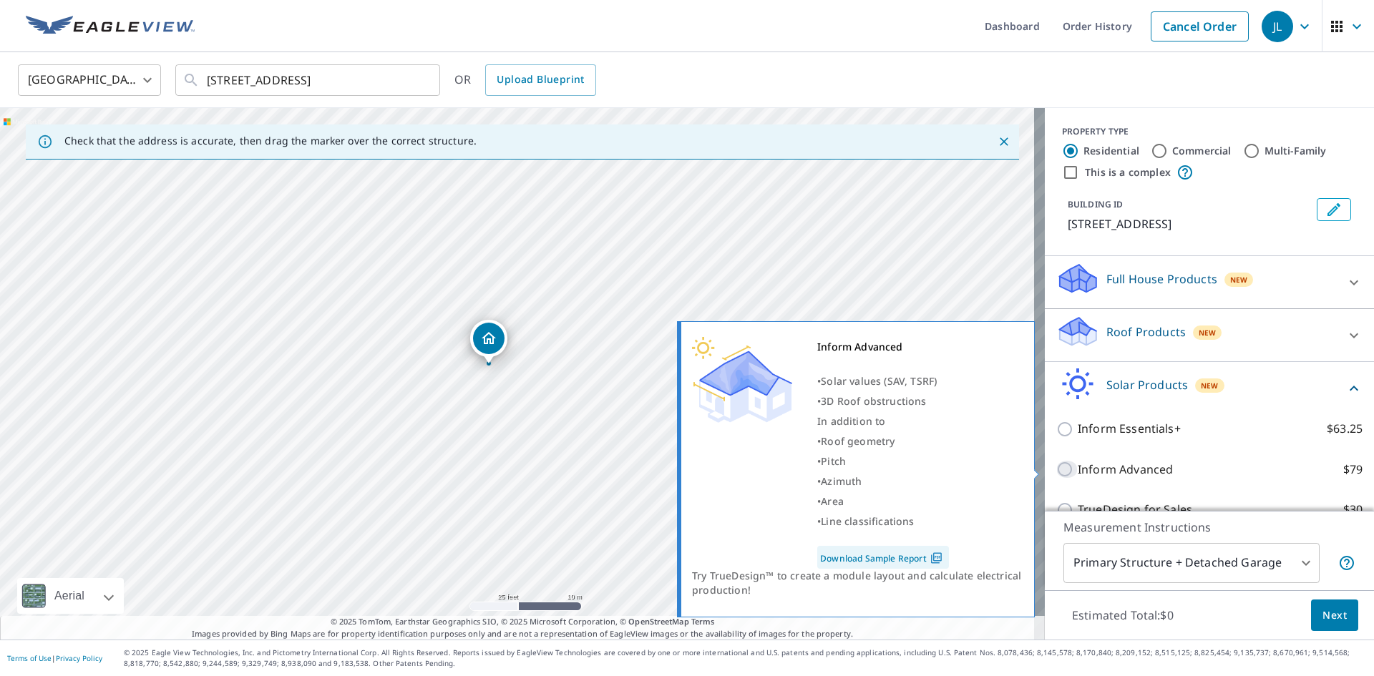
click at [1056, 467] on input "Inform Advanced $79" at bounding box center [1066, 469] width 21 height 17
checkbox input "true"
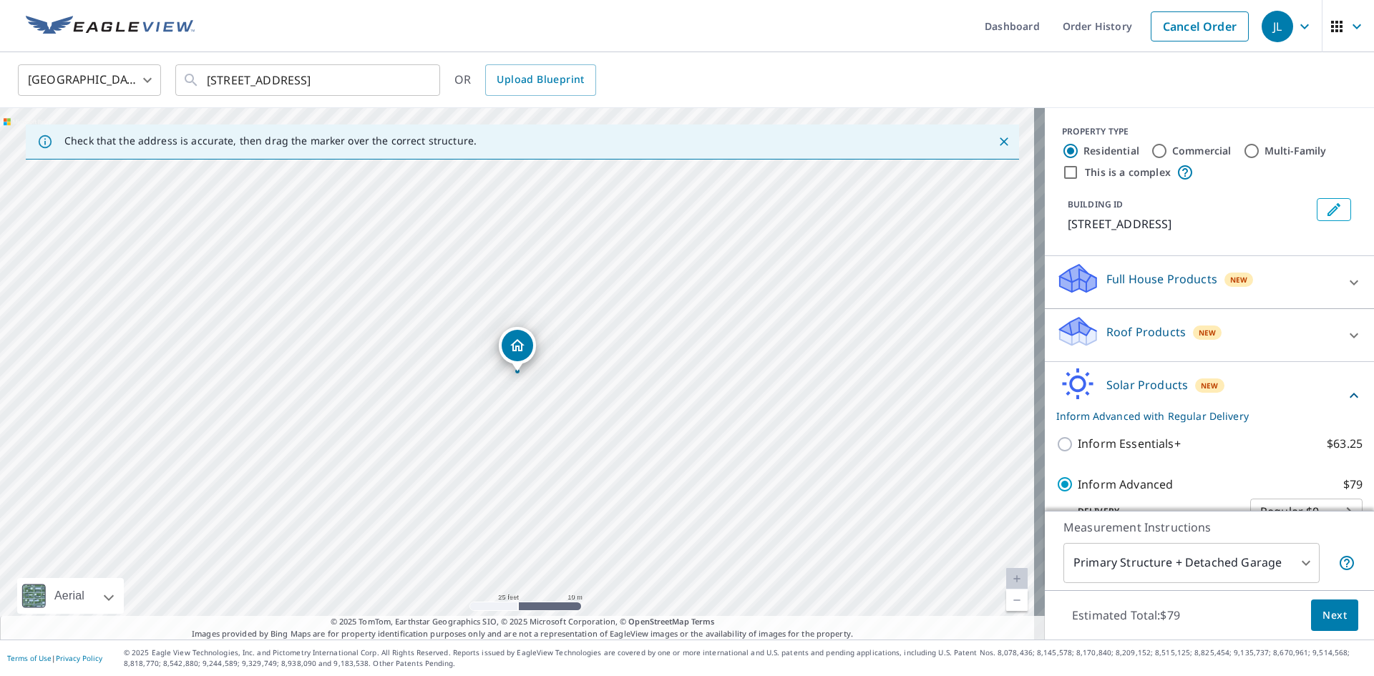
click at [1185, 572] on body "JL JL Dashboard Order History Cancel Order JL United States US ​ 345 Fox Ct Bou…" at bounding box center [687, 338] width 1374 height 676
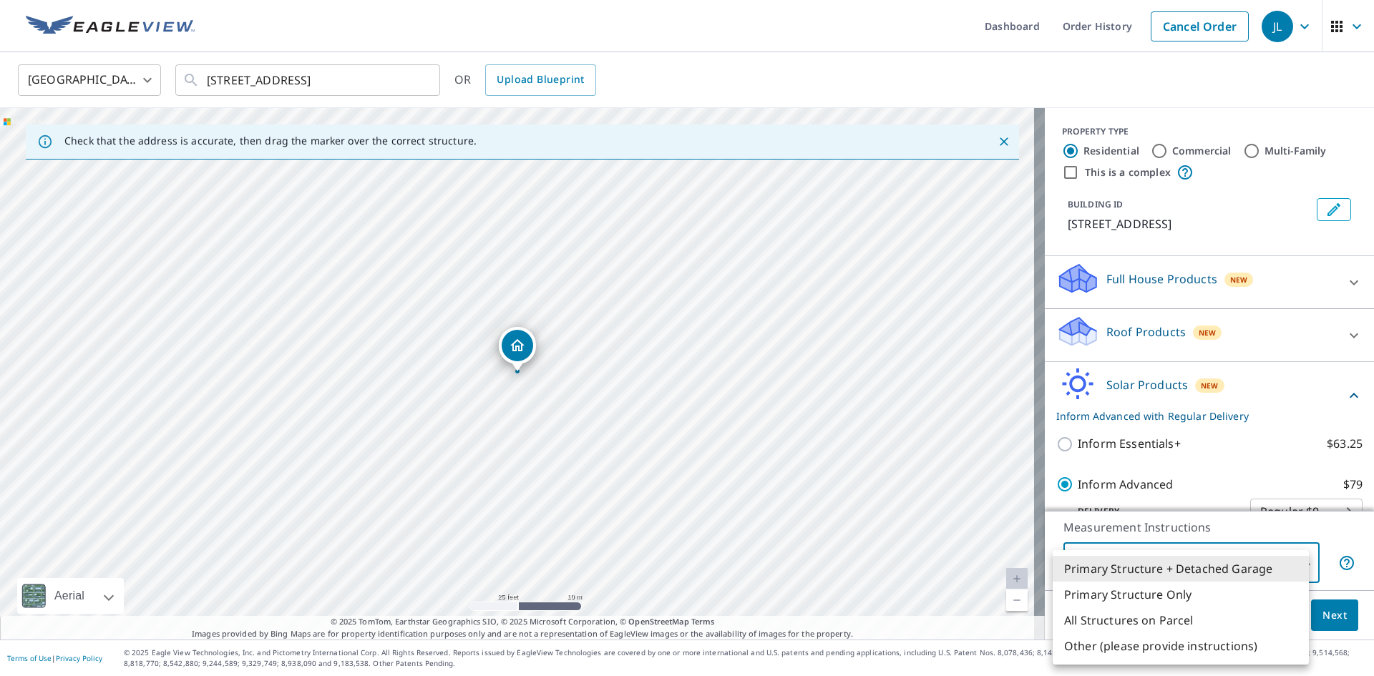
click at [1163, 623] on li "All Structures on Parcel" at bounding box center [1181, 620] width 256 height 26
type input "3"
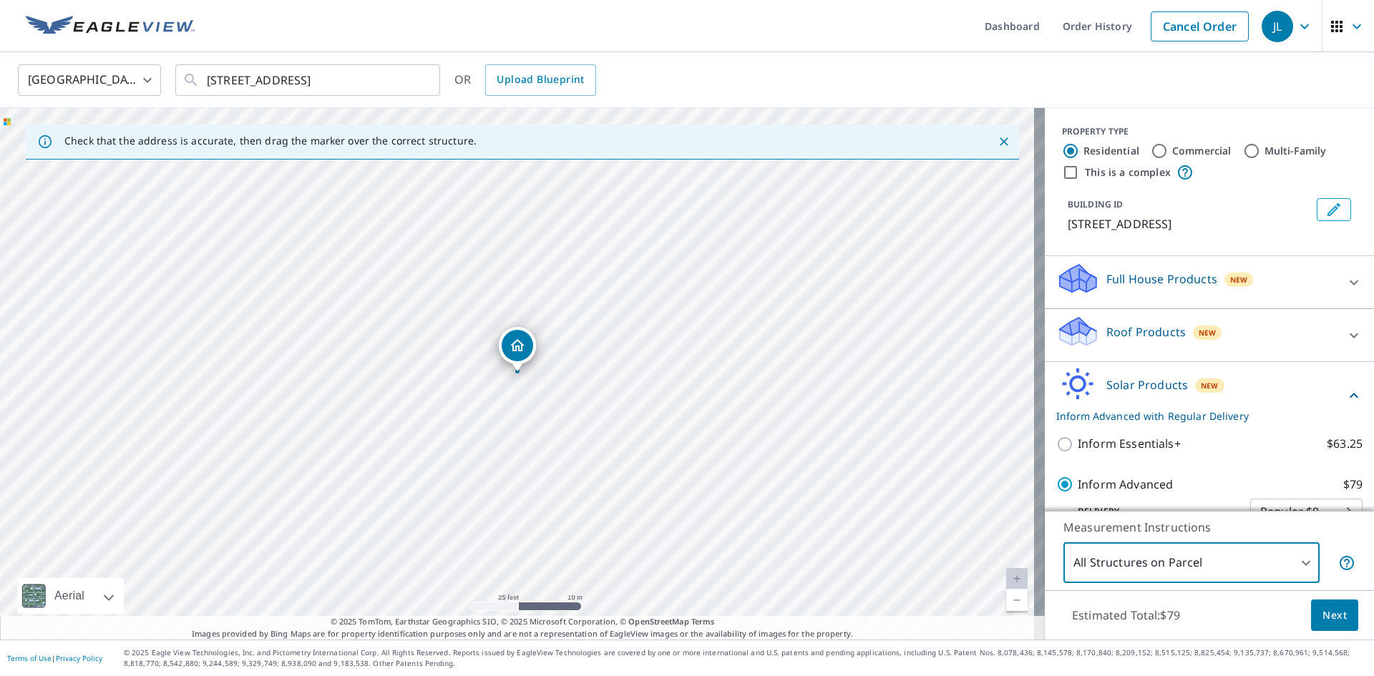
click at [1322, 615] on span "Next" at bounding box center [1334, 616] width 24 height 18
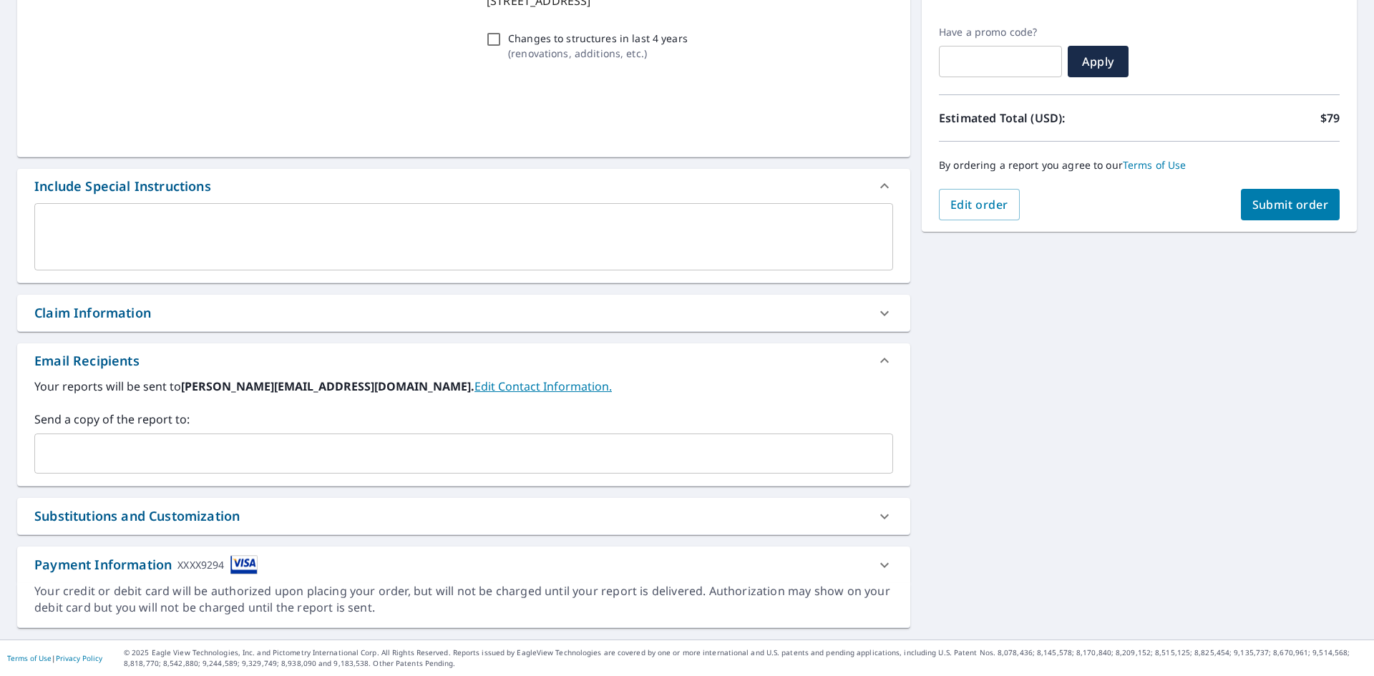
scroll to position [225, 0]
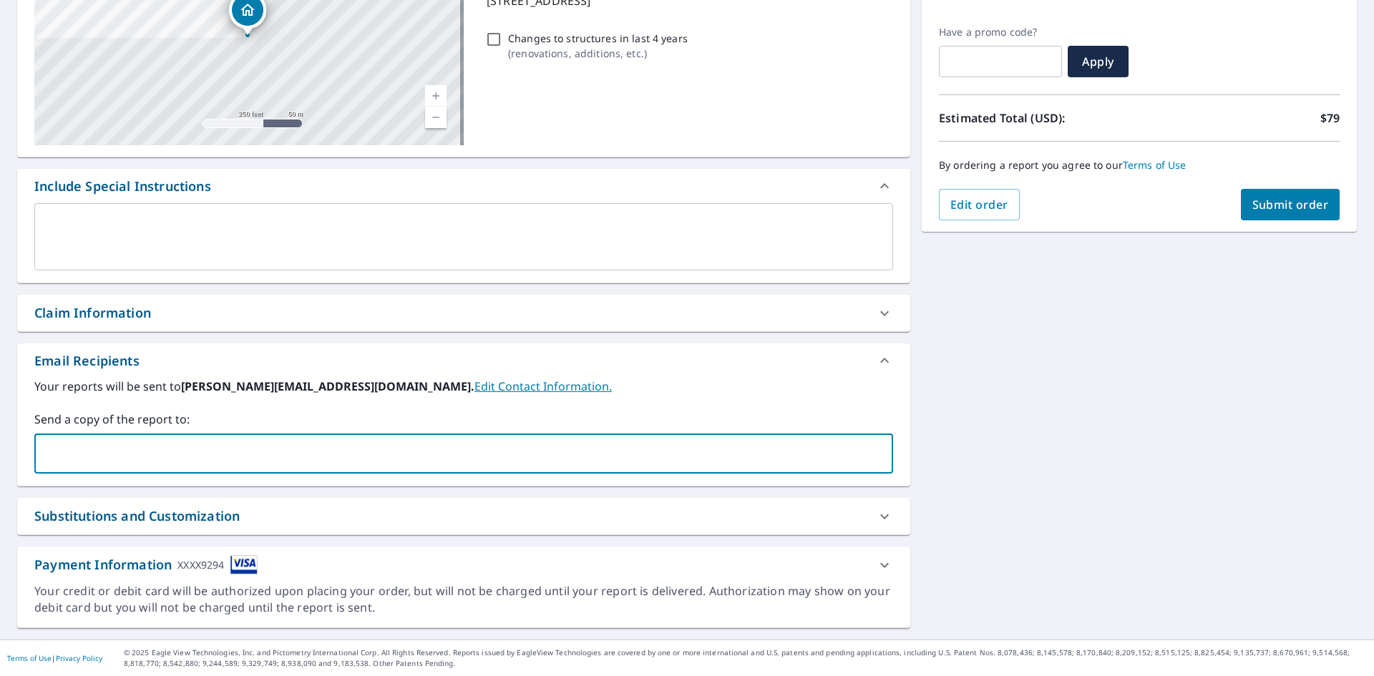
click at [189, 454] on input "text" at bounding box center [453, 453] width 824 height 27
type input "zach.rosen@photonbrothers.com"
click at [1277, 192] on button "Submit order" at bounding box center [1290, 204] width 99 height 31
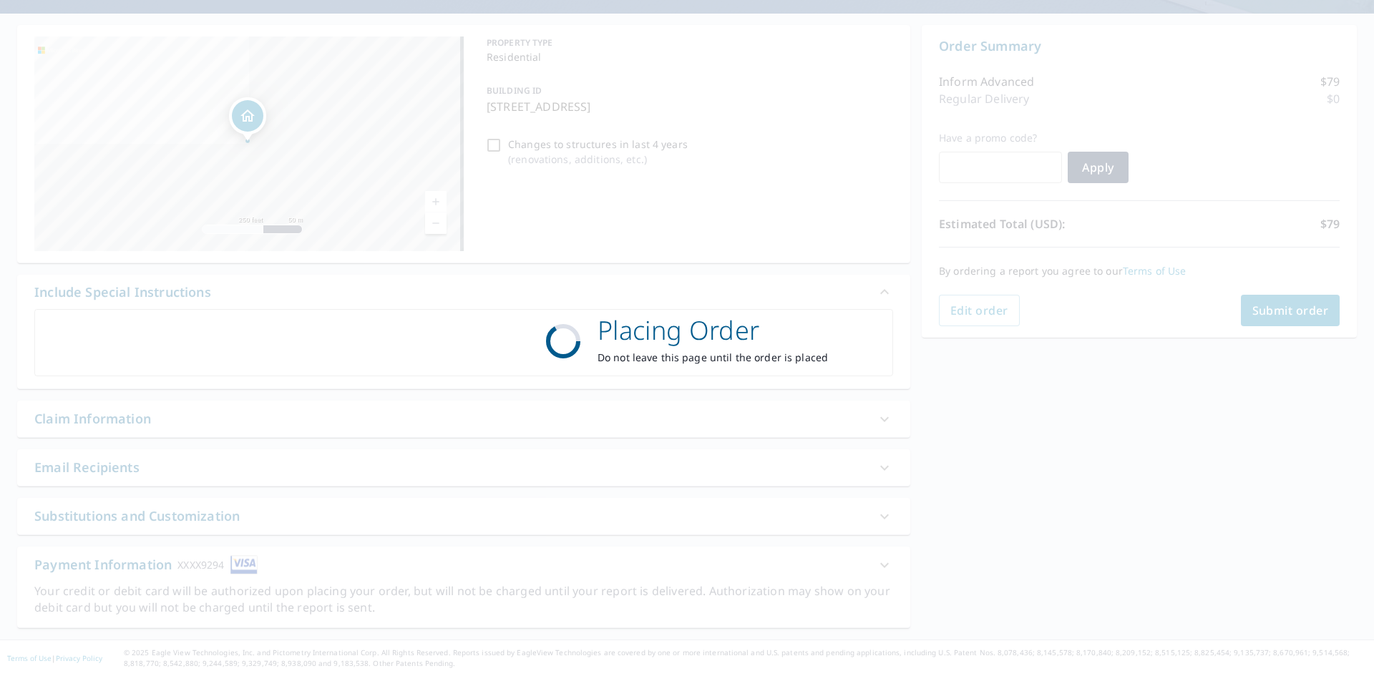
scroll to position [119, 0]
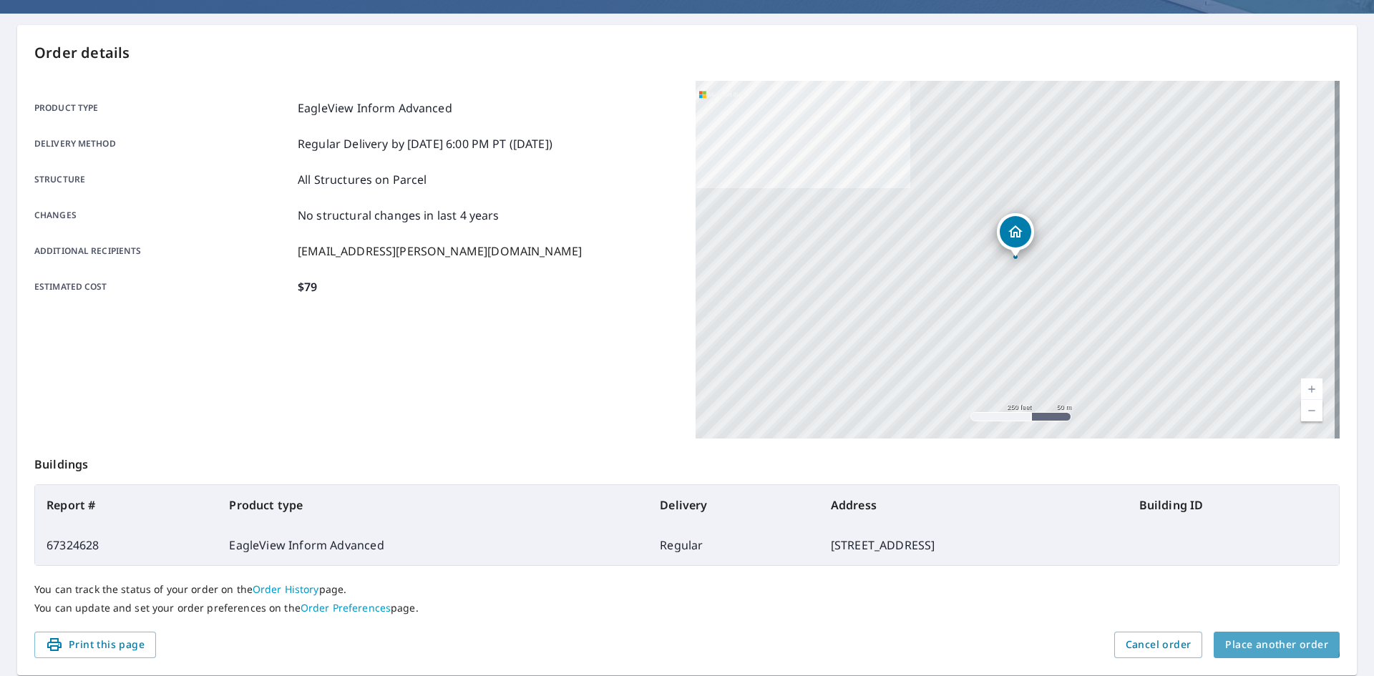
click at [1263, 641] on span "Place another order" at bounding box center [1276, 645] width 103 height 18
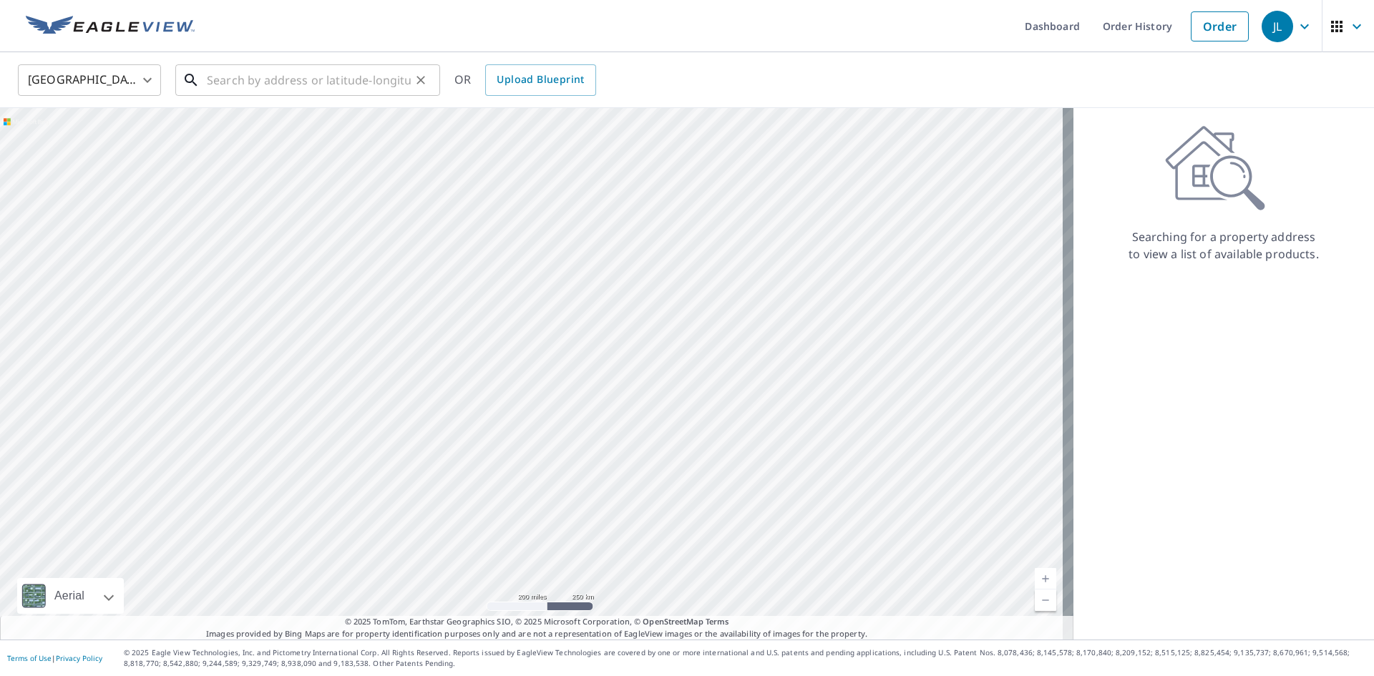
click at [292, 79] on input "text" at bounding box center [309, 80] width 204 height 40
paste input "1419 Cedar Ave"
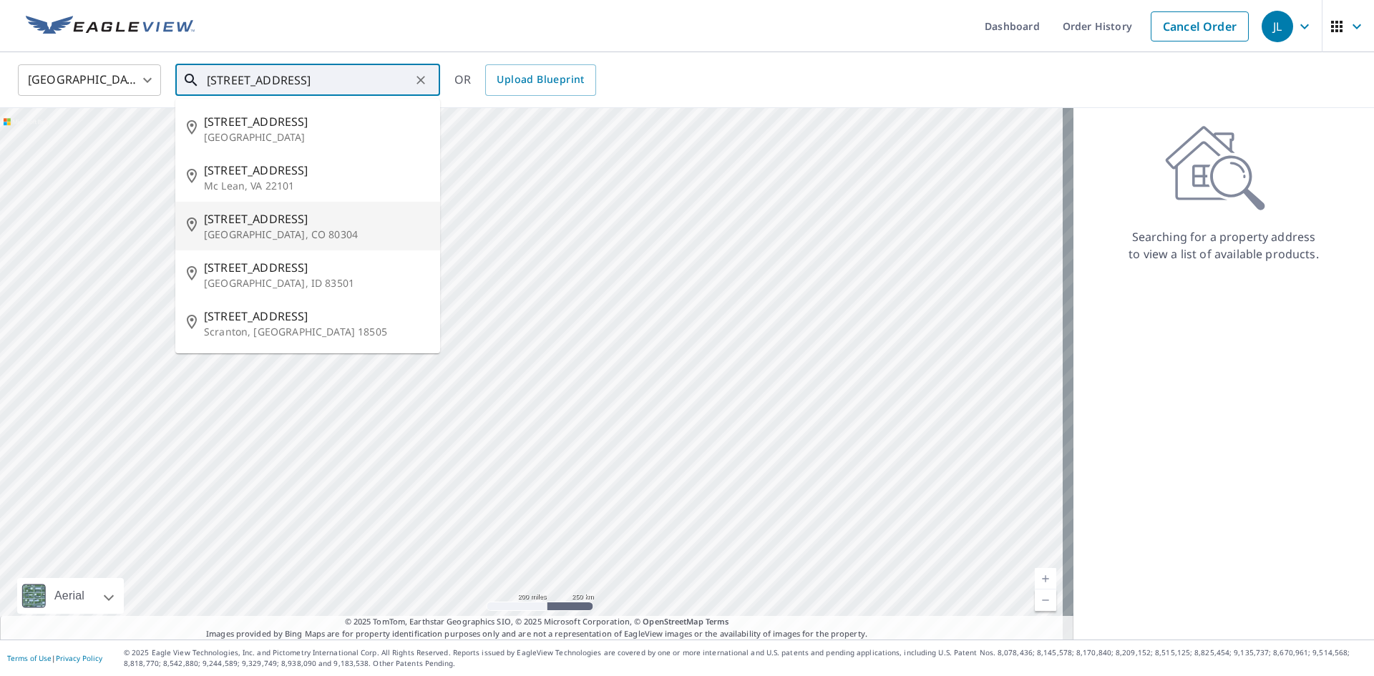
click at [282, 220] on span "1419 Cedar Ave" at bounding box center [316, 218] width 225 height 17
type input "1419 Cedar Ave Boulder, CO 80304"
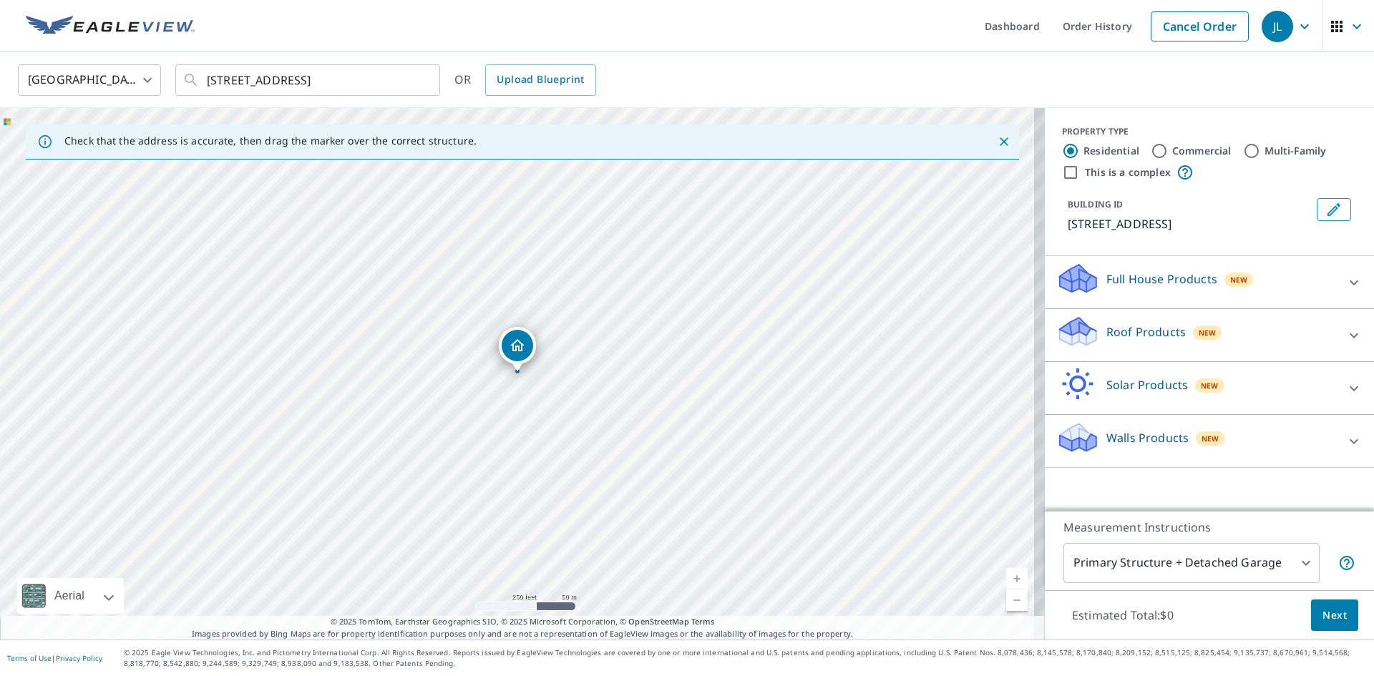
click at [1228, 391] on div "Solar Products New" at bounding box center [1196, 388] width 280 height 41
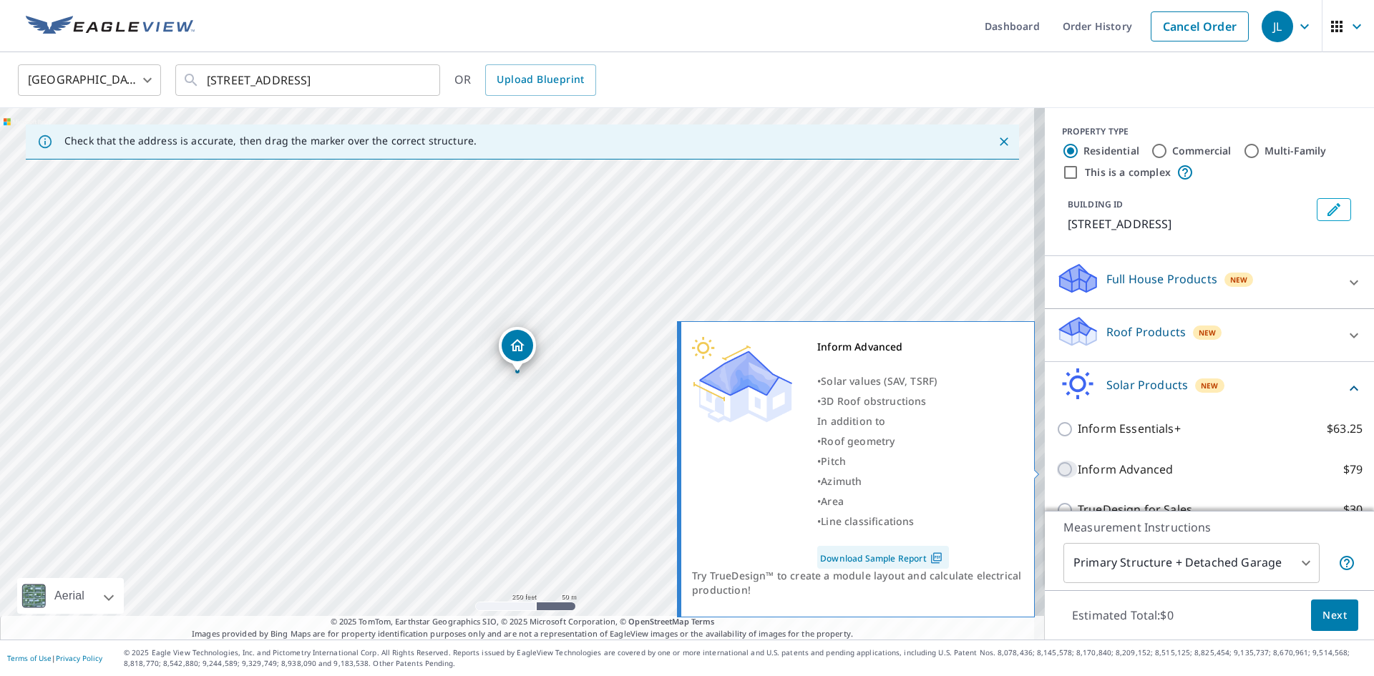
click at [1056, 469] on input "Inform Advanced $79" at bounding box center [1066, 469] width 21 height 17
checkbox input "true"
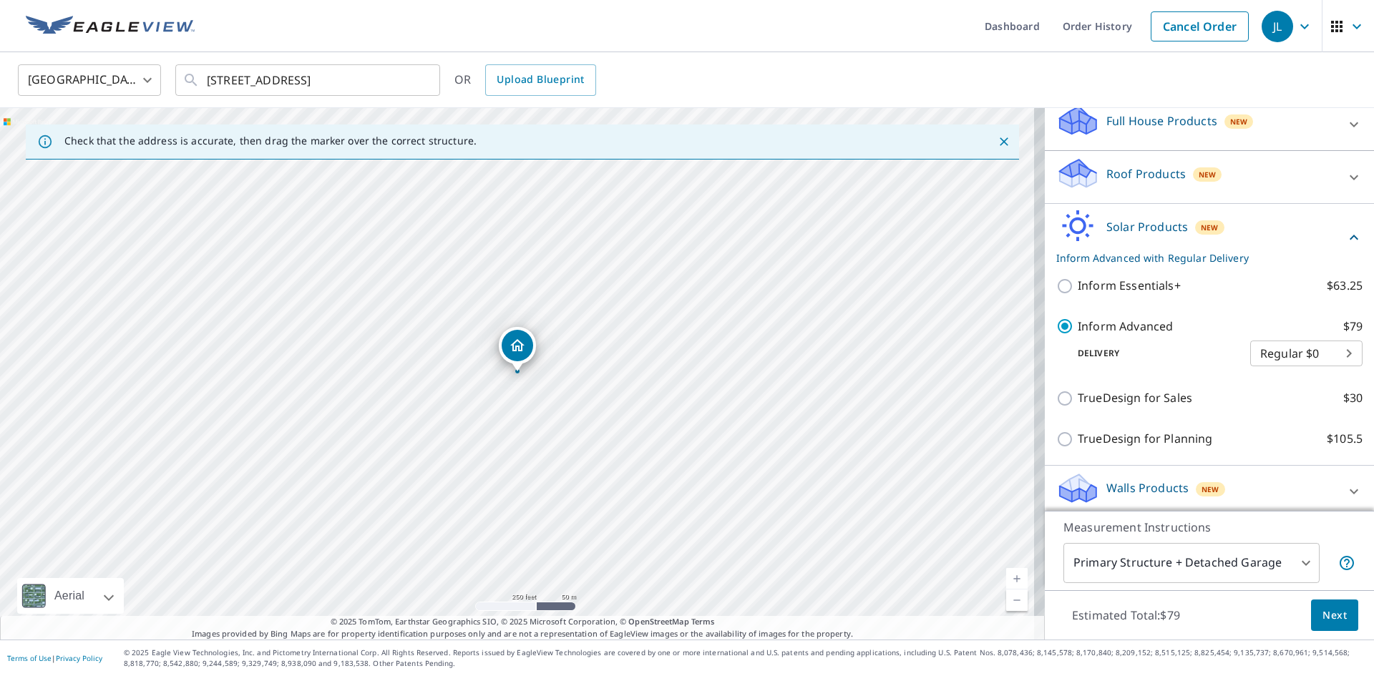
scroll to position [166, 0]
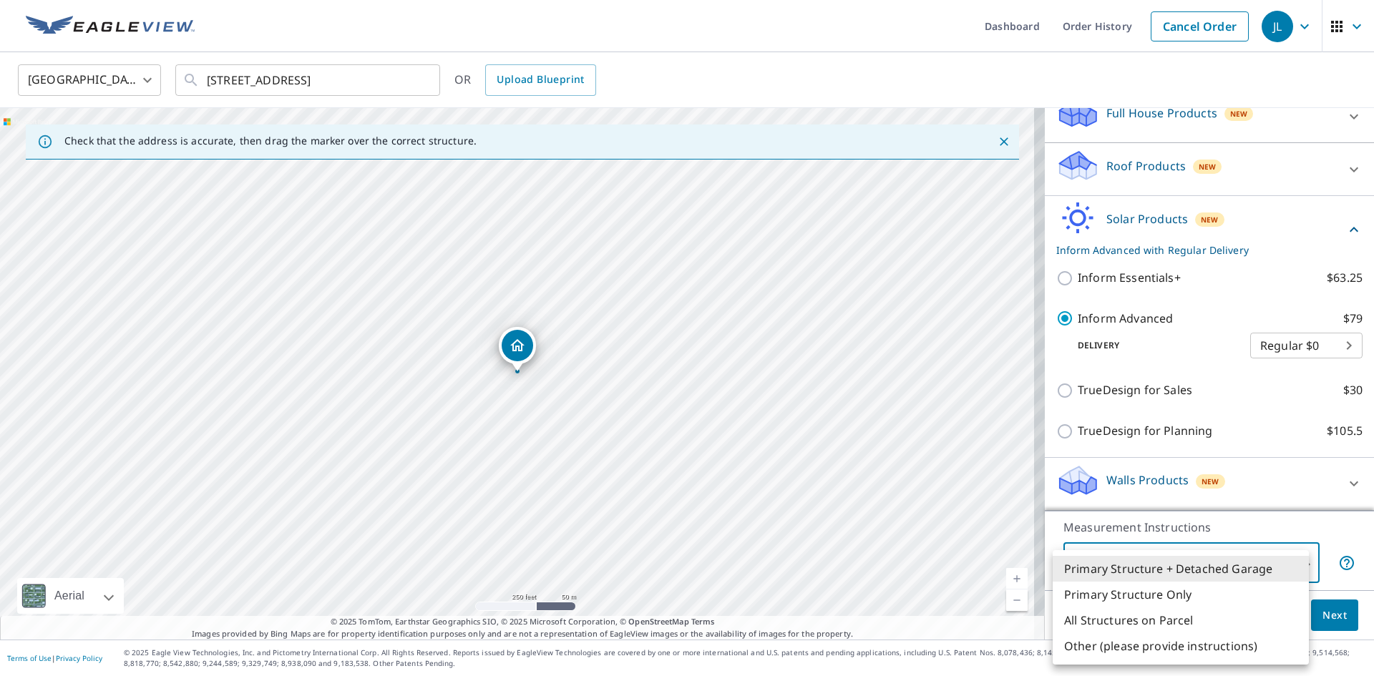
click at [1280, 569] on body "JL JL Dashboard Order History Cancel Order JL United States US ​ 1419 Cedar Ave…" at bounding box center [687, 338] width 1374 height 676
drag, startPoint x: 1123, startPoint y: 624, endPoint x: 1165, endPoint y: 618, distance: 41.9
click at [1123, 623] on li "All Structures on Parcel" at bounding box center [1181, 620] width 256 height 26
type input "3"
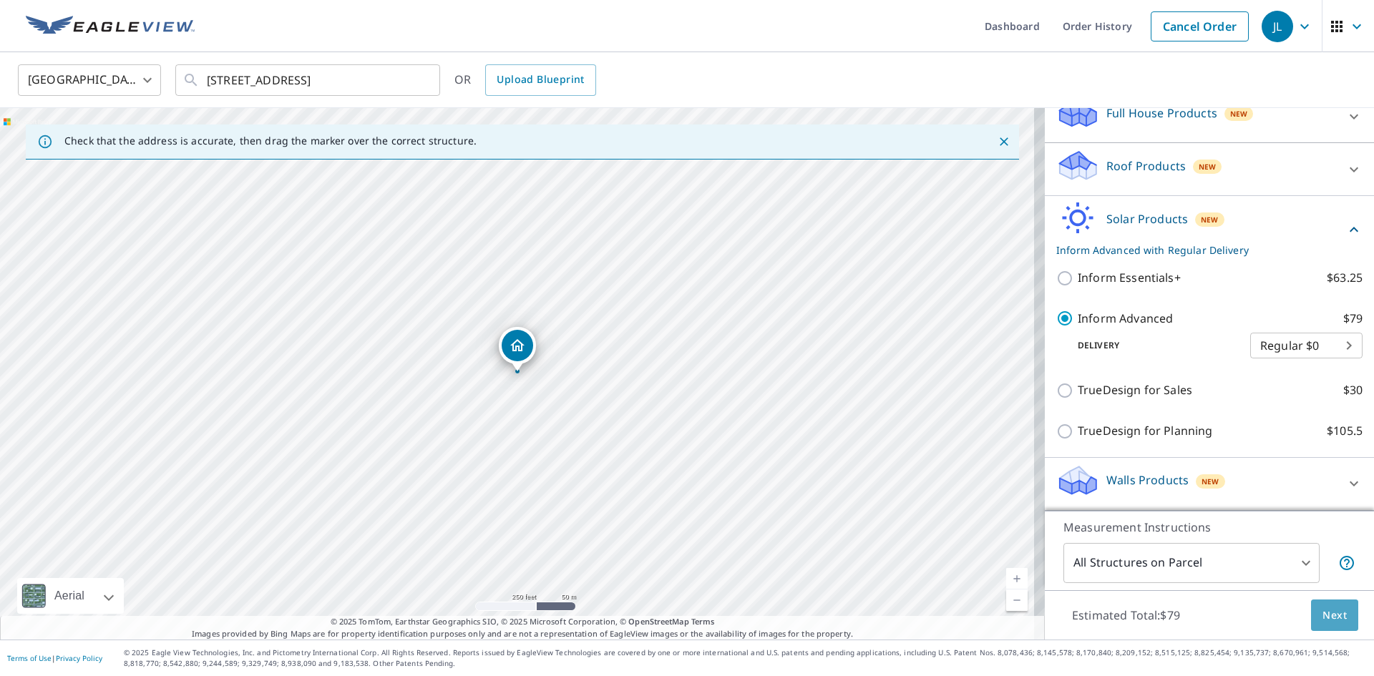
click at [1333, 610] on span "Next" at bounding box center [1334, 616] width 24 height 18
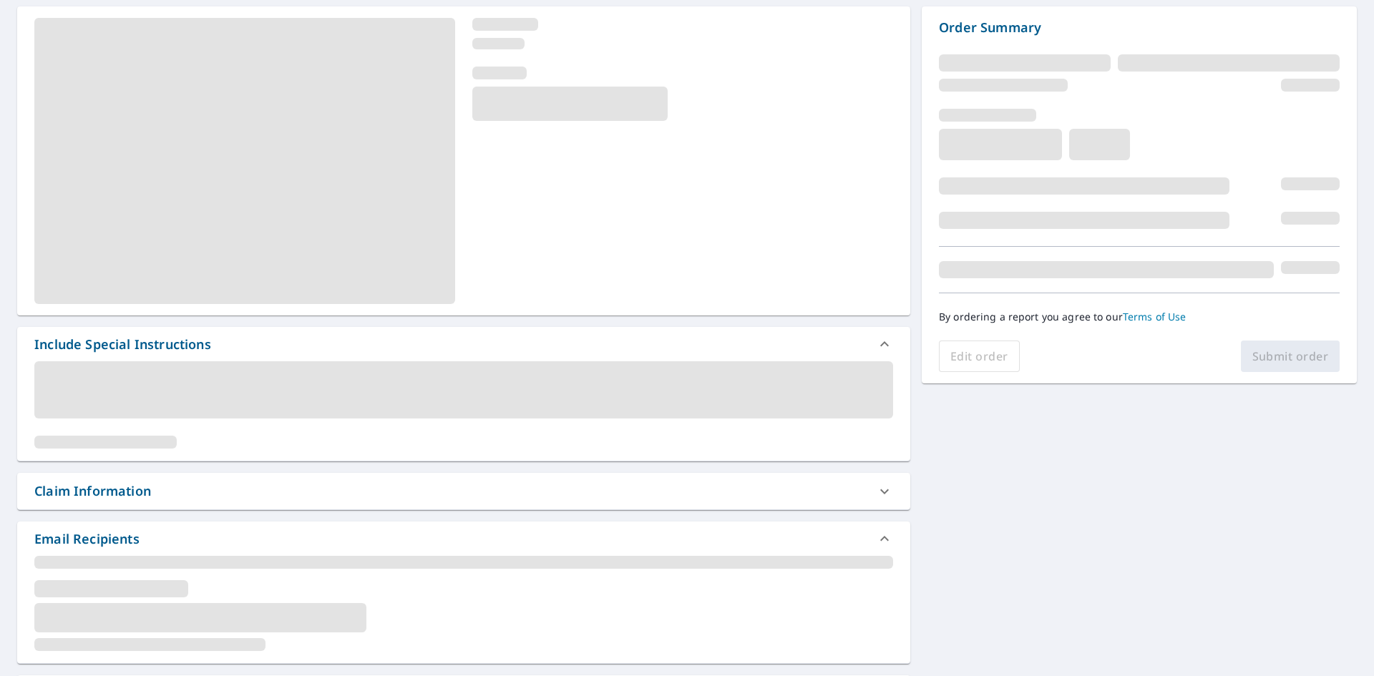
scroll to position [143, 0]
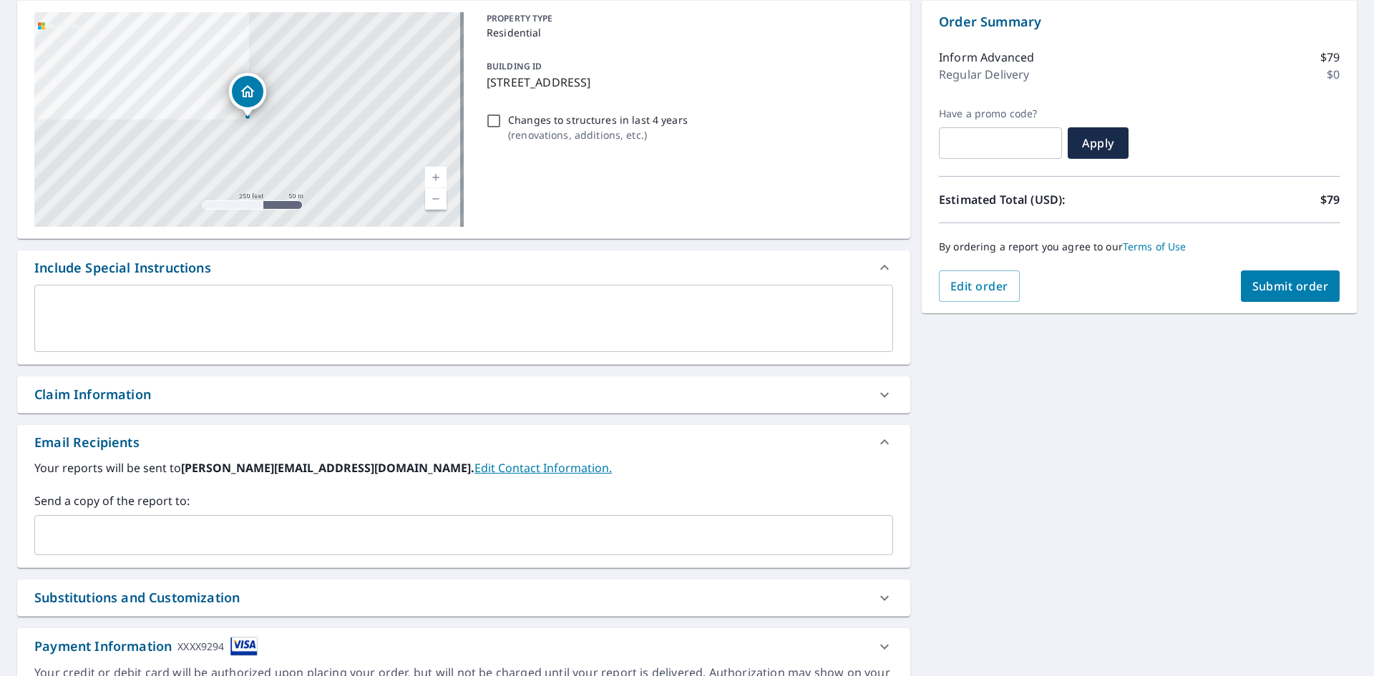
click at [195, 542] on input "text" at bounding box center [453, 535] width 824 height 27
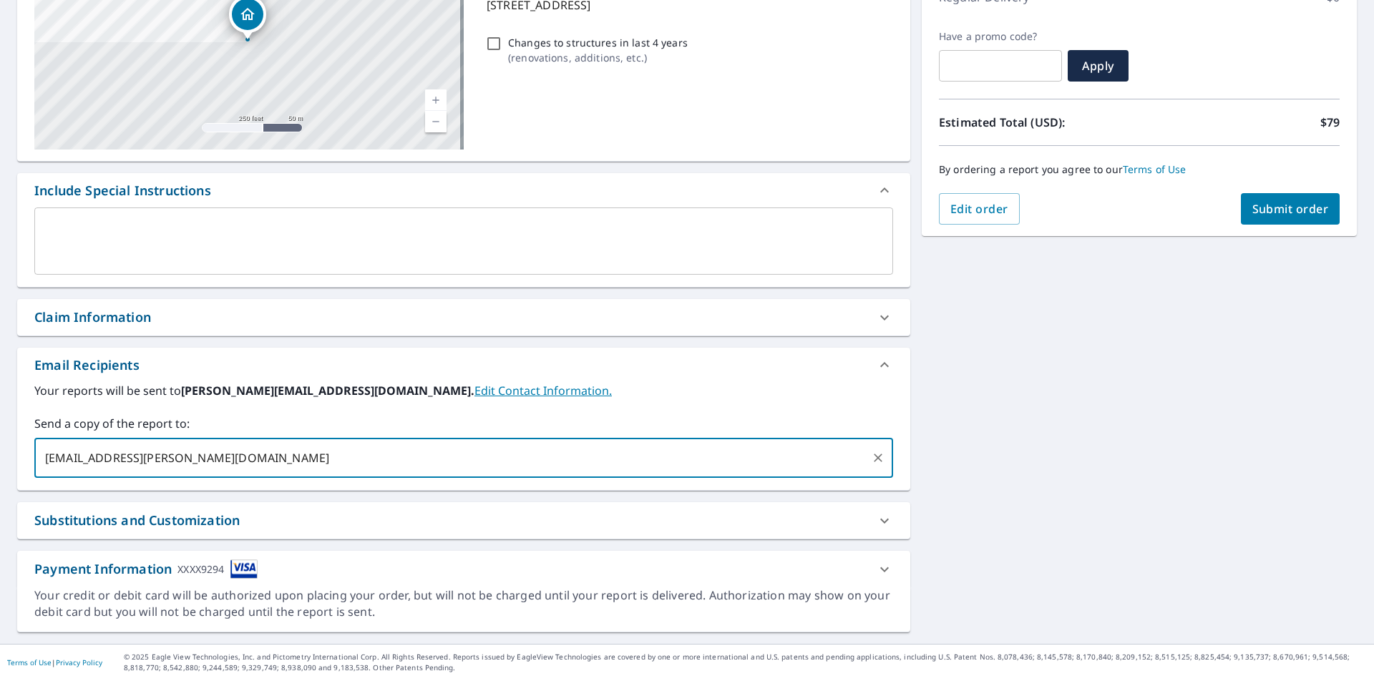
scroll to position [225, 0]
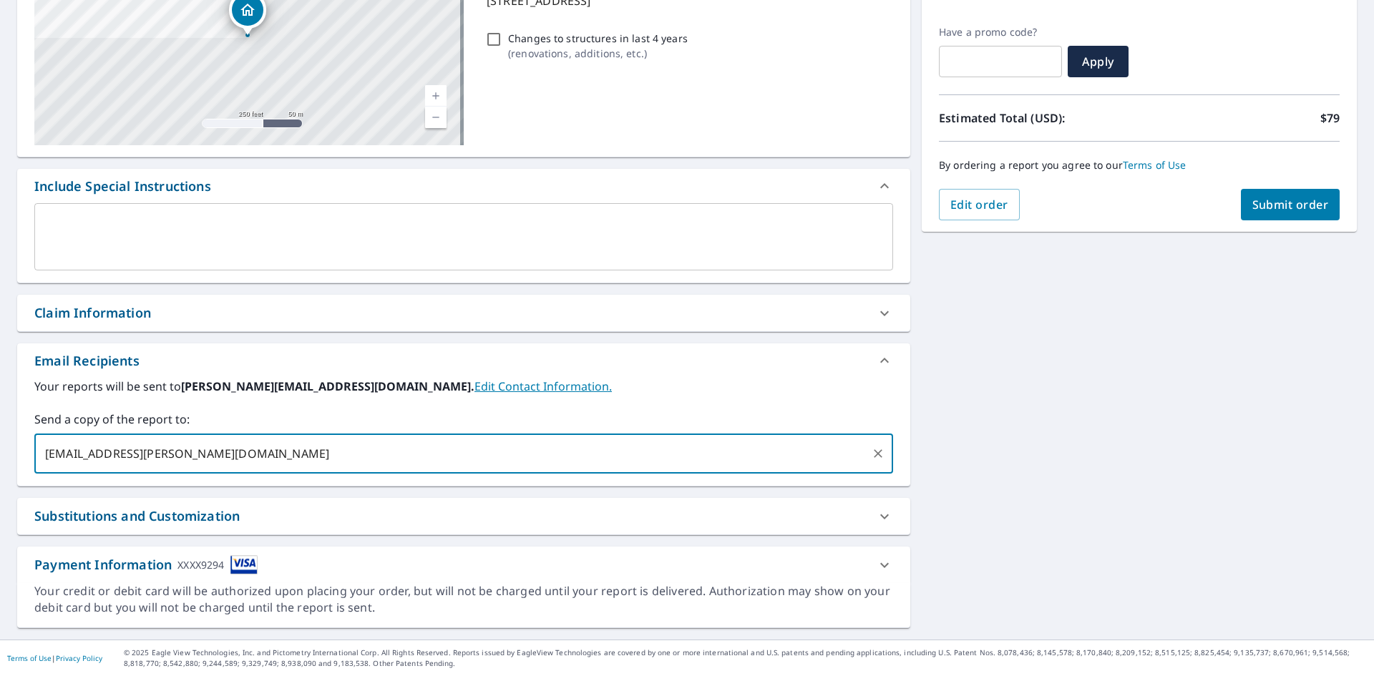
type input "zach.rosen@photonbrothers.com"
click at [1267, 210] on span "Submit order" at bounding box center [1290, 205] width 77 height 16
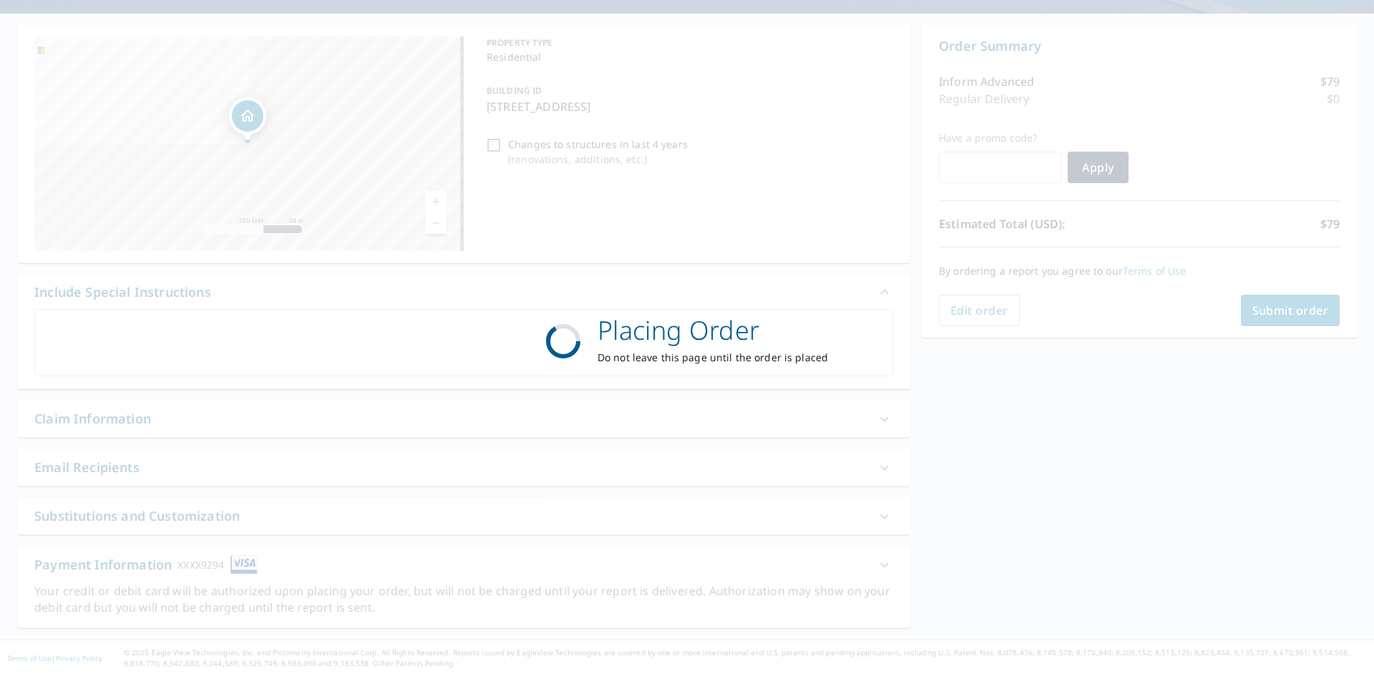
scroll to position [119, 0]
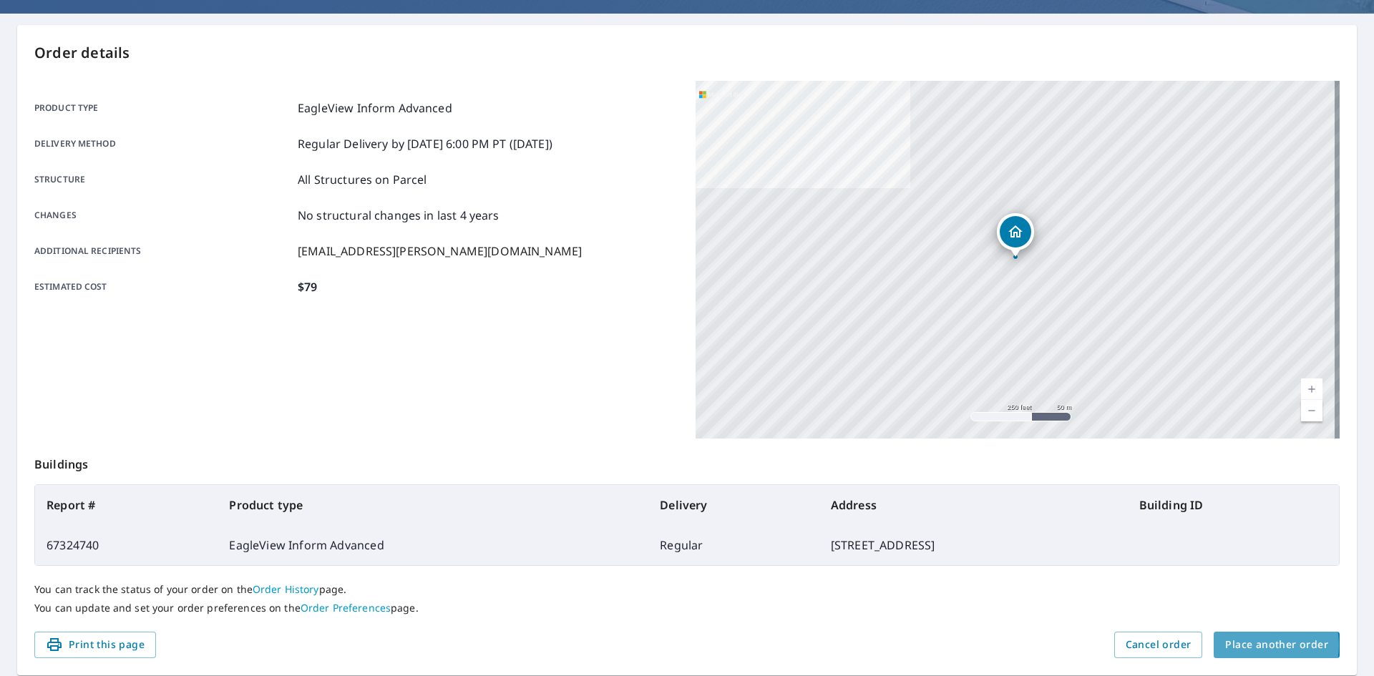
click at [1253, 645] on span "Place another order" at bounding box center [1276, 645] width 103 height 18
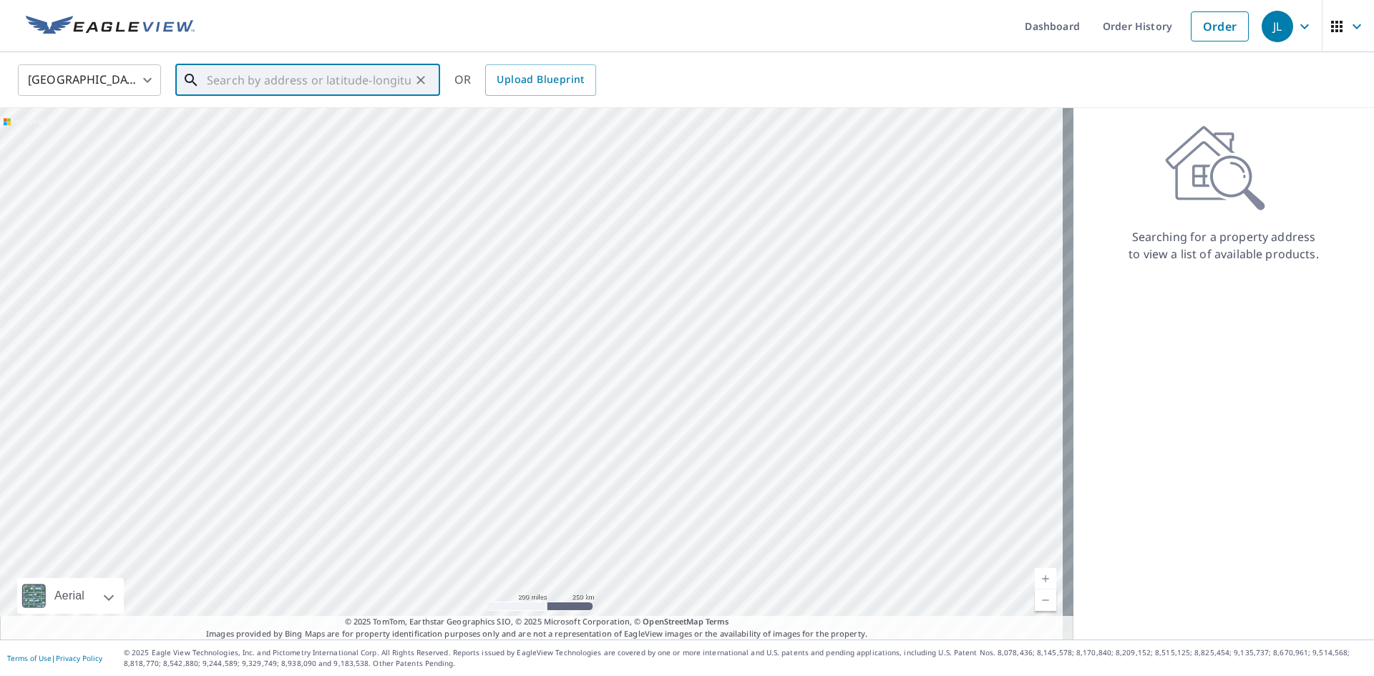
click at [248, 86] on input "text" at bounding box center [309, 80] width 204 height 40
paste input "475 Fillmore Ct"
click at [268, 130] on p "Louisville, CO 80027" at bounding box center [316, 137] width 225 height 14
type input "475 Fillmore Ct Louisville, CO 80027"
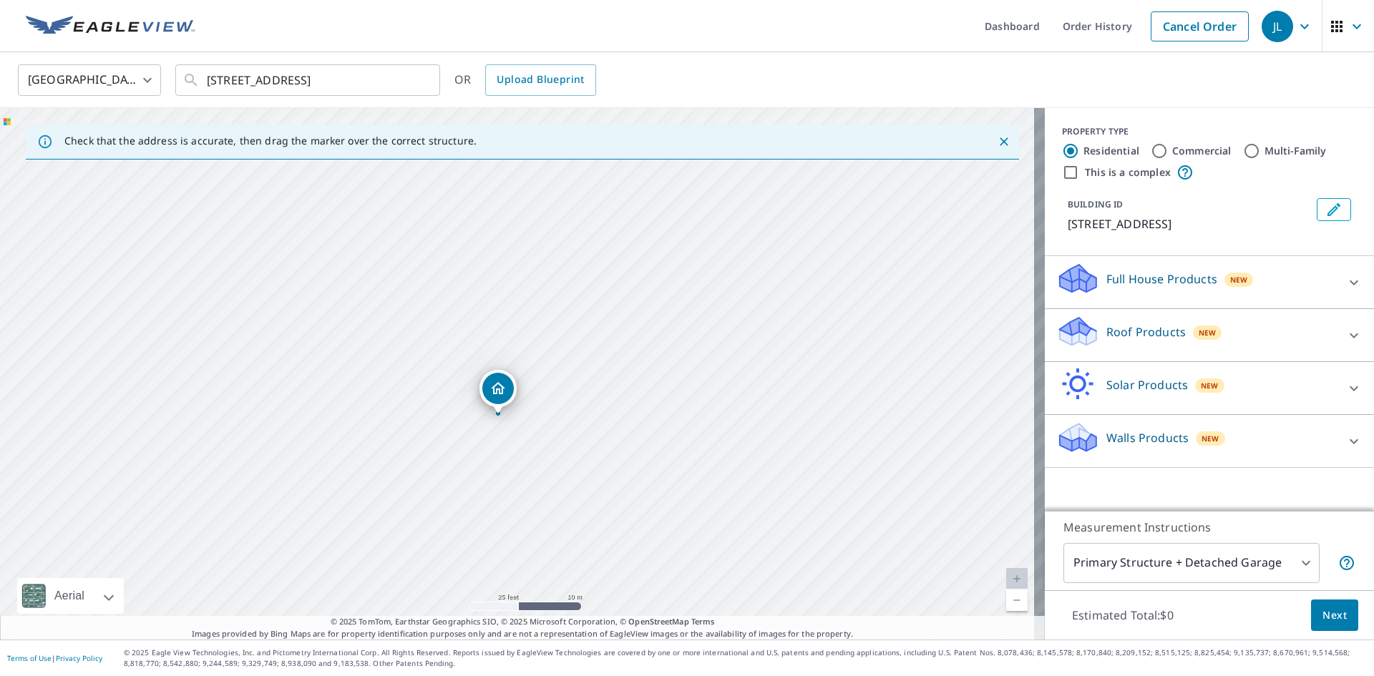
drag, startPoint x: 518, startPoint y: 491, endPoint x: 525, endPoint y: 446, distance: 45.6
click at [525, 446] on div "475 Fillmore Ct Louisville, CO 80027" at bounding box center [522, 374] width 1045 height 532
click at [1165, 382] on p "Solar Products" at bounding box center [1147, 384] width 82 height 17
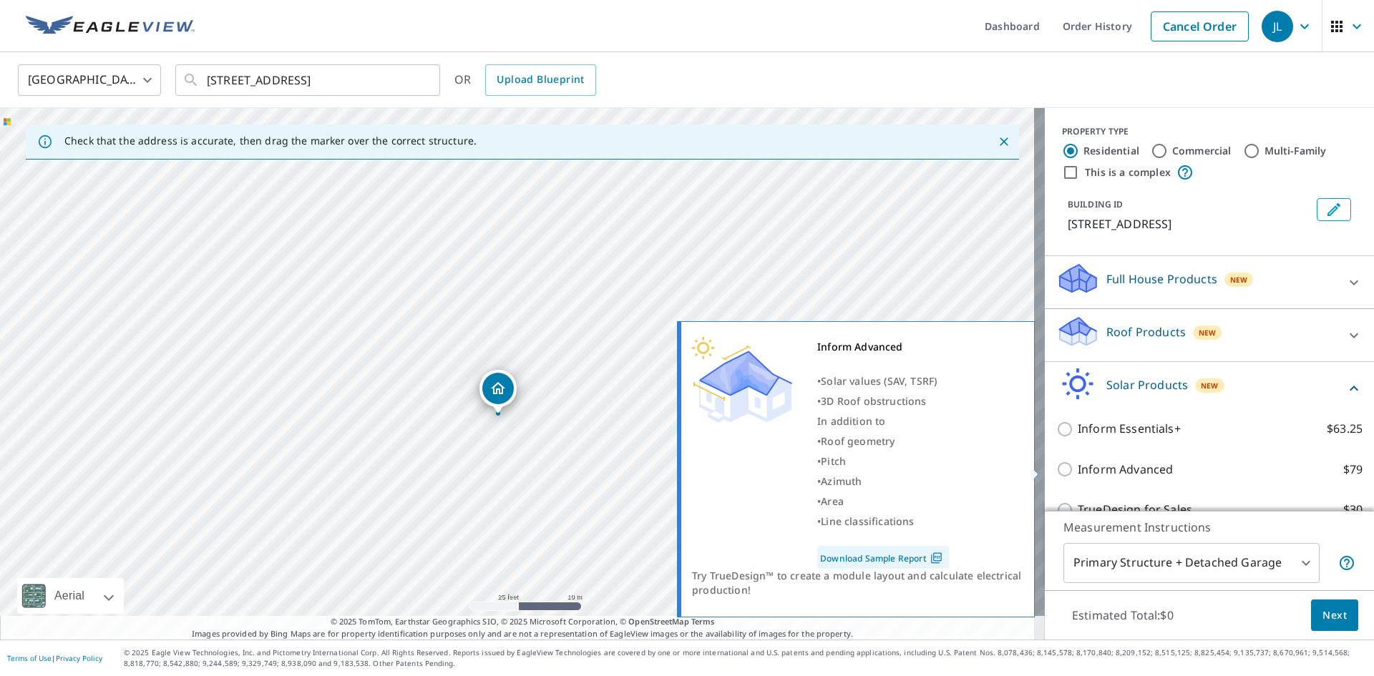
click at [1060, 468] on input "Inform Advanced $79" at bounding box center [1066, 469] width 21 height 17
checkbox input "true"
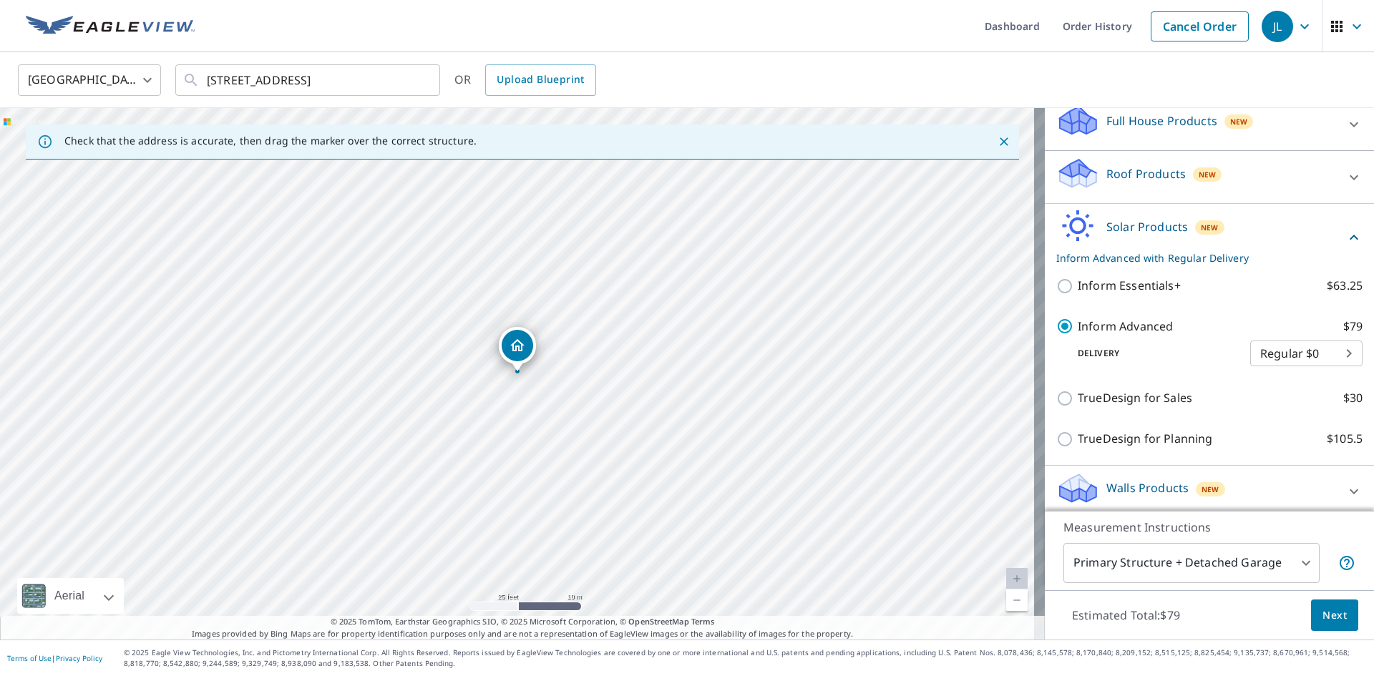
scroll to position [166, 0]
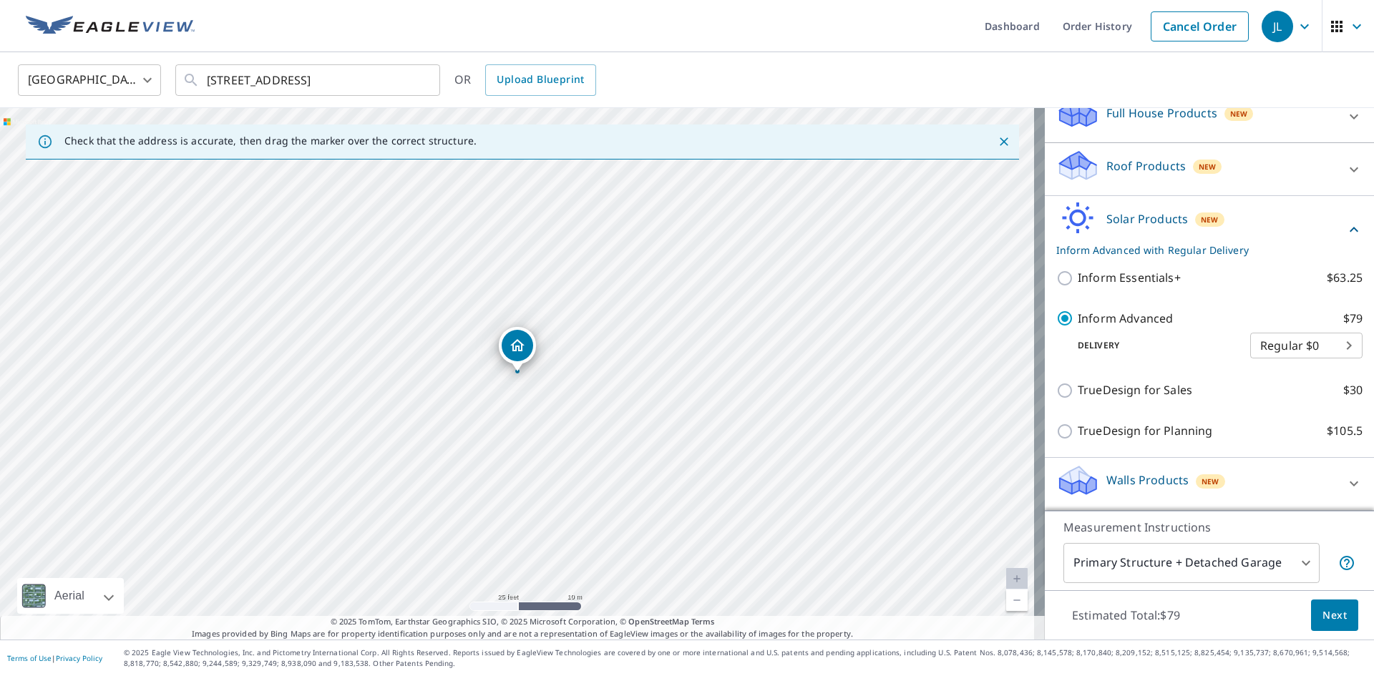
click at [1262, 568] on body "JL JL Dashboard Order History Cancel Order JL United States US ​ 475 Fillmore C…" at bounding box center [687, 338] width 1374 height 676
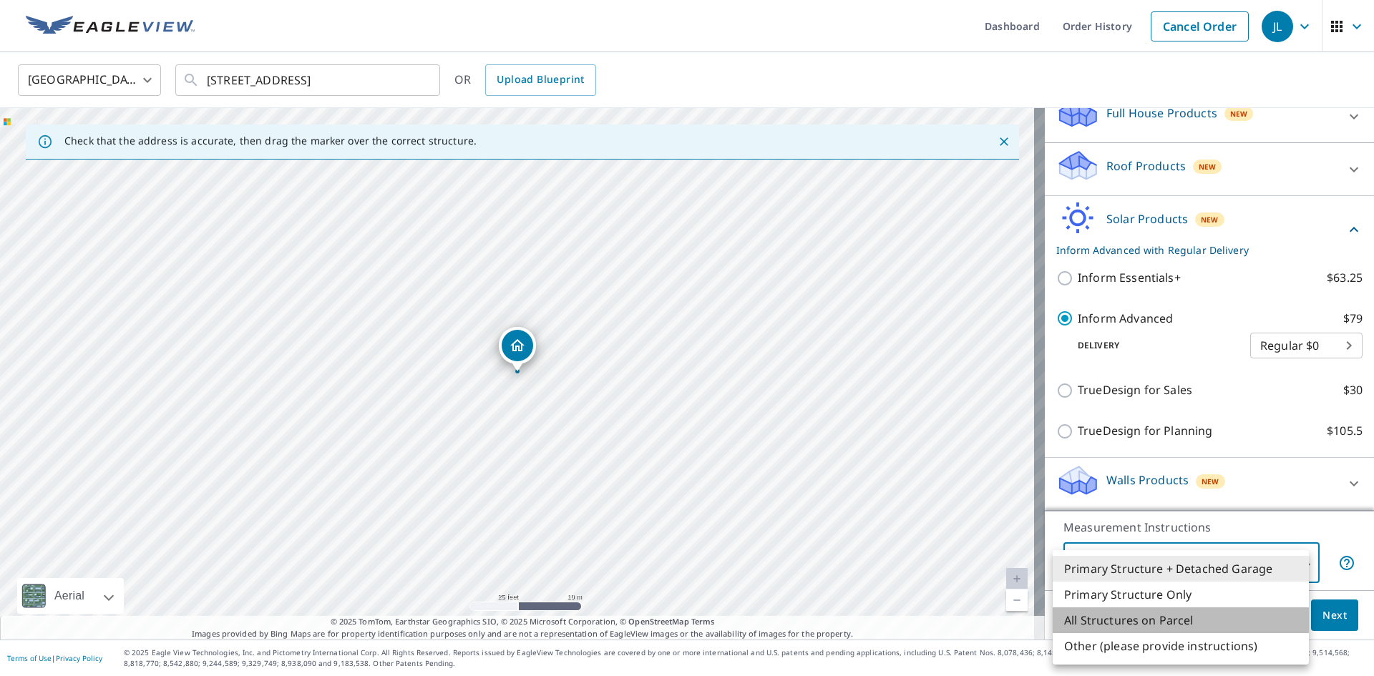
click at [1200, 625] on li "All Structures on Parcel" at bounding box center [1181, 620] width 256 height 26
type input "3"
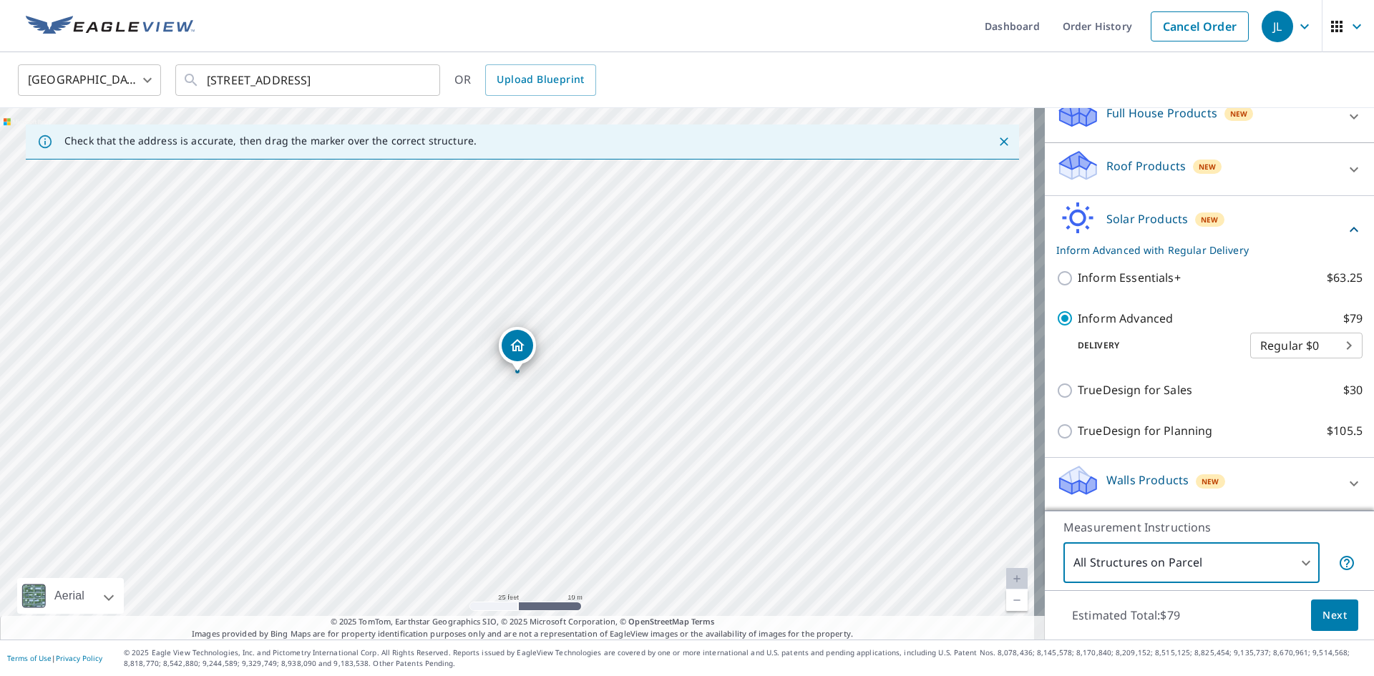
click at [1322, 623] on span "Next" at bounding box center [1334, 616] width 24 height 18
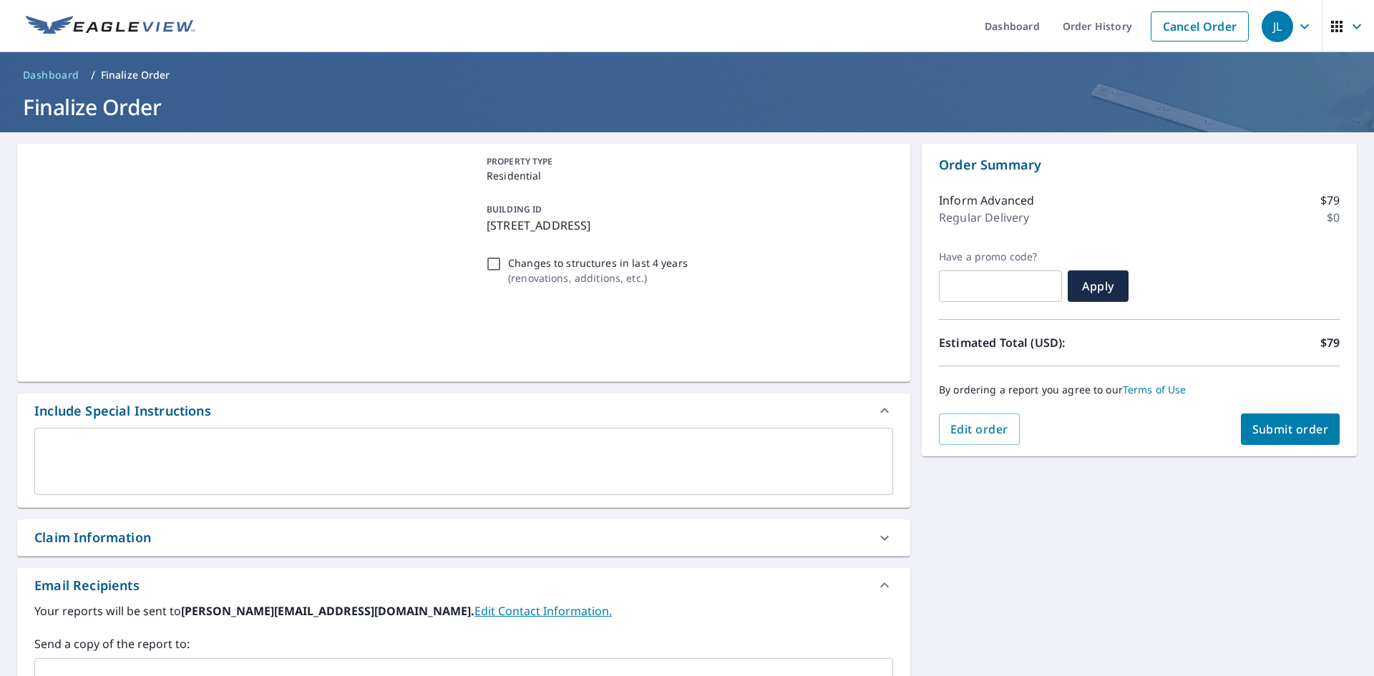
scroll to position [72, 0]
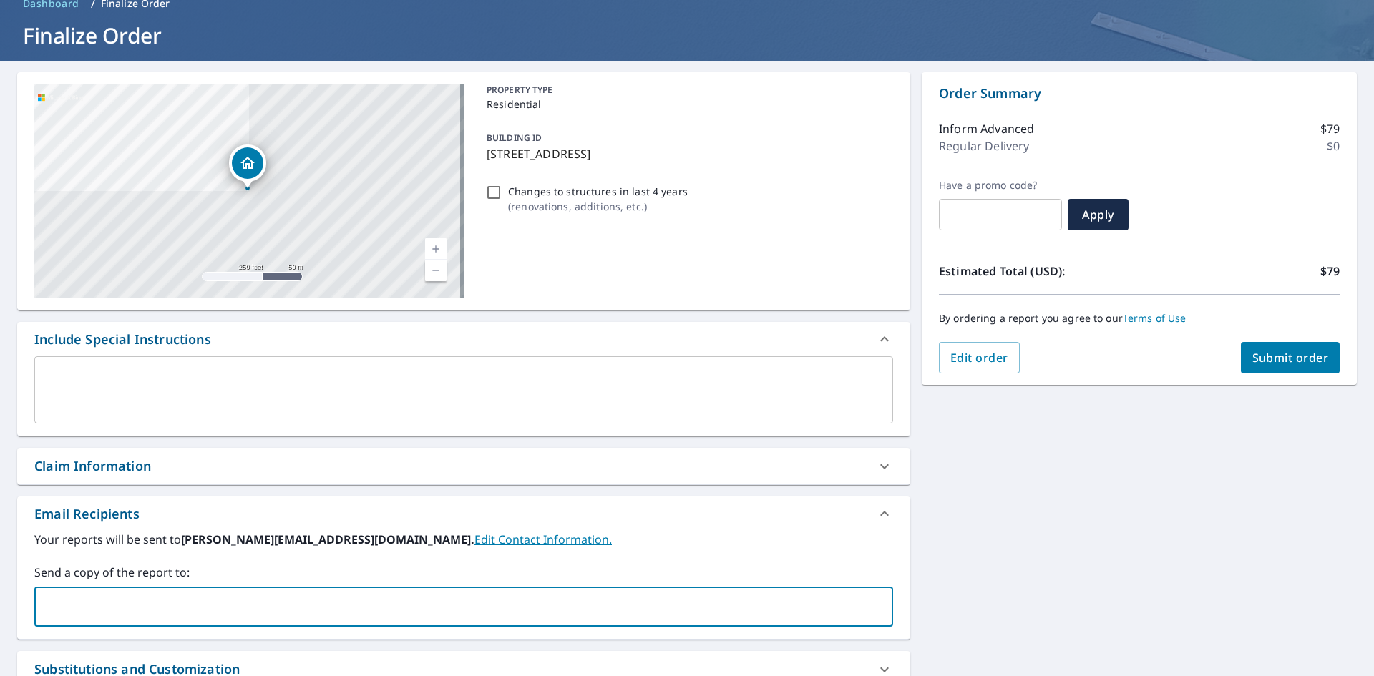
click at [106, 609] on input "text" at bounding box center [453, 606] width 824 height 27
type input "zach.rosen@photonbrtohers.com"
click at [1267, 358] on span "Submit order" at bounding box center [1290, 358] width 77 height 16
